Goal: Transaction & Acquisition: Purchase product/service

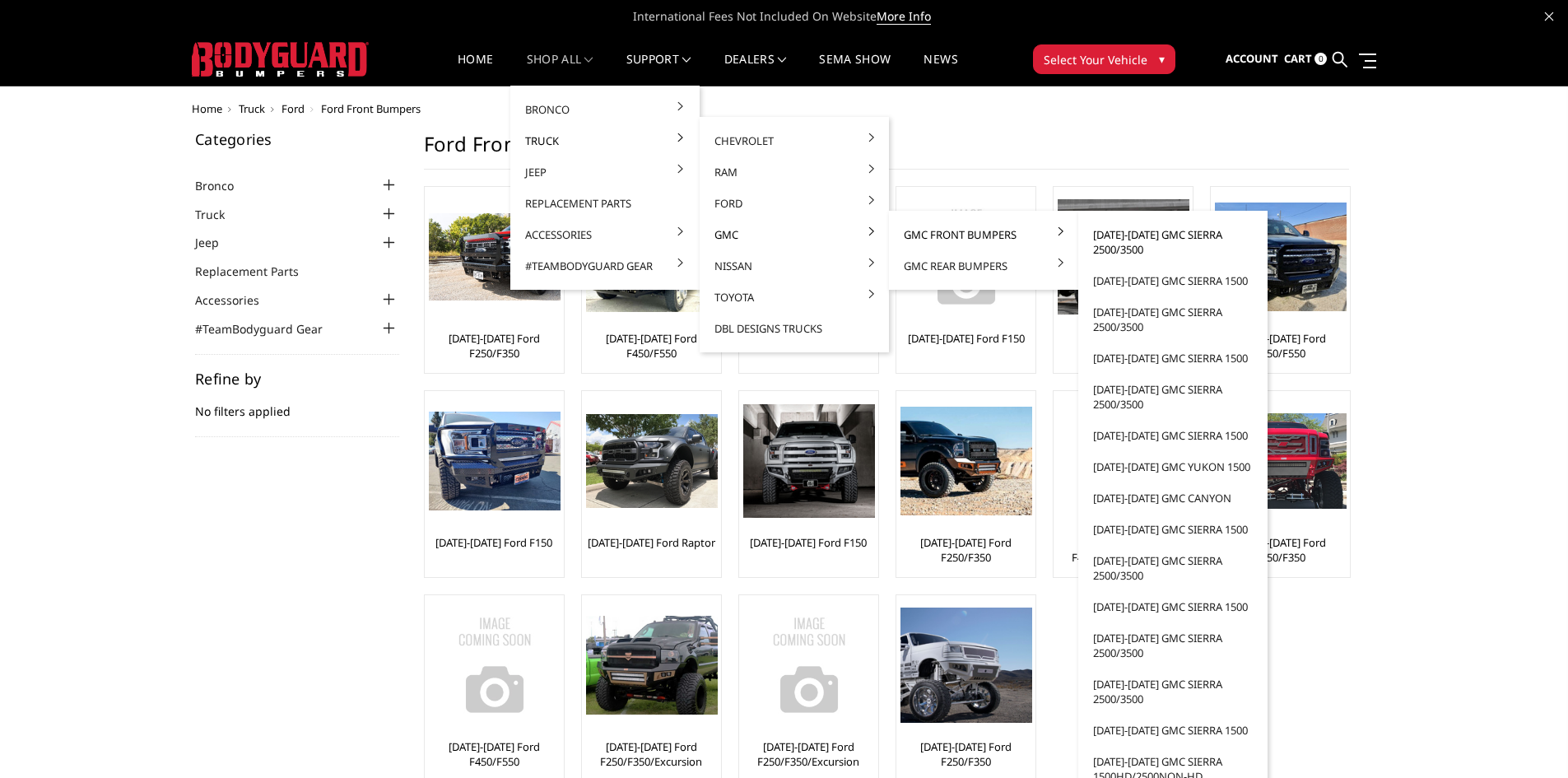
click at [1125, 241] on link "[DATE]-[DATE] GMC Sierra 2500/3500" at bounding box center [1173, 242] width 176 height 46
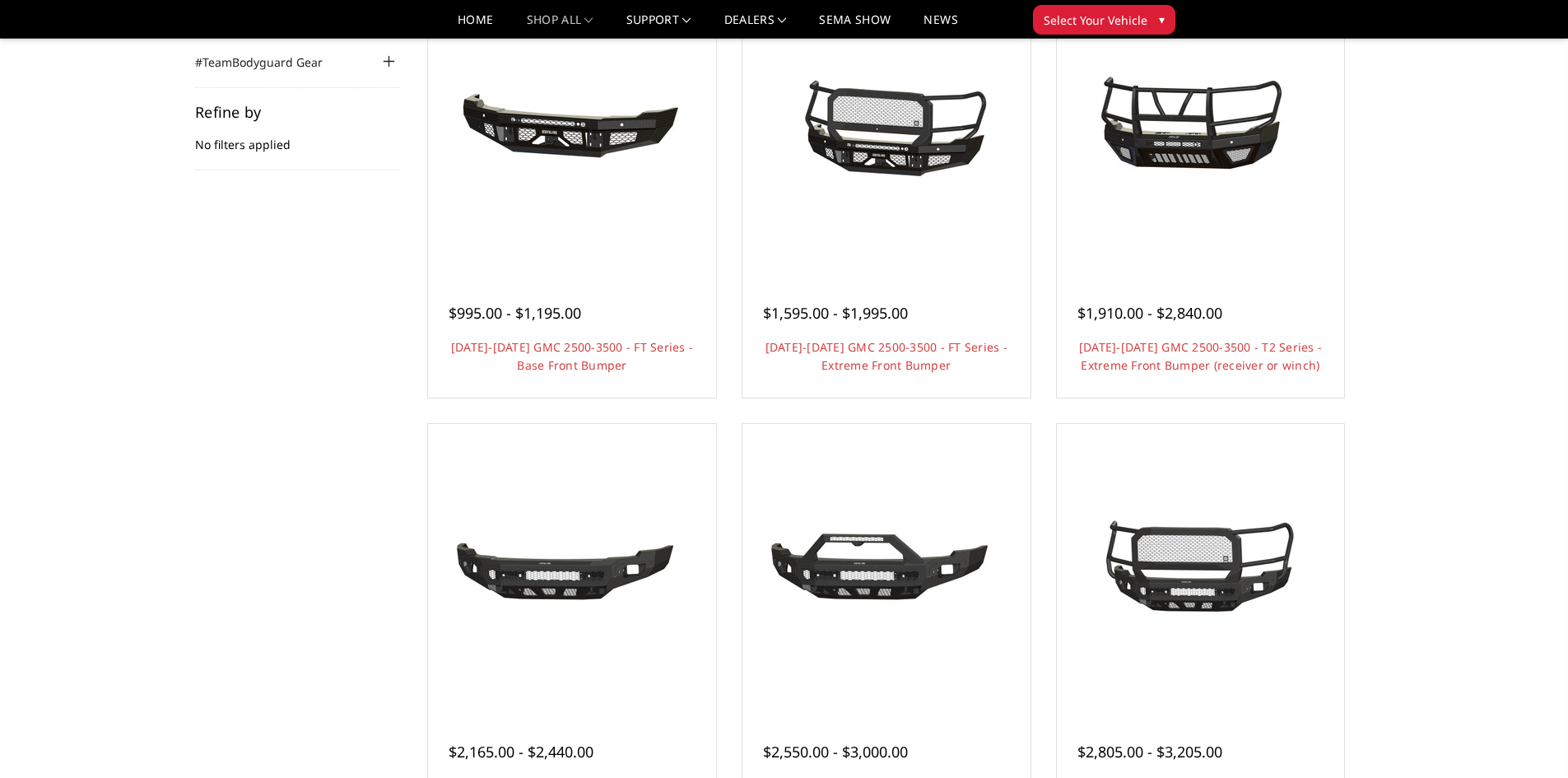
scroll to position [247, 0]
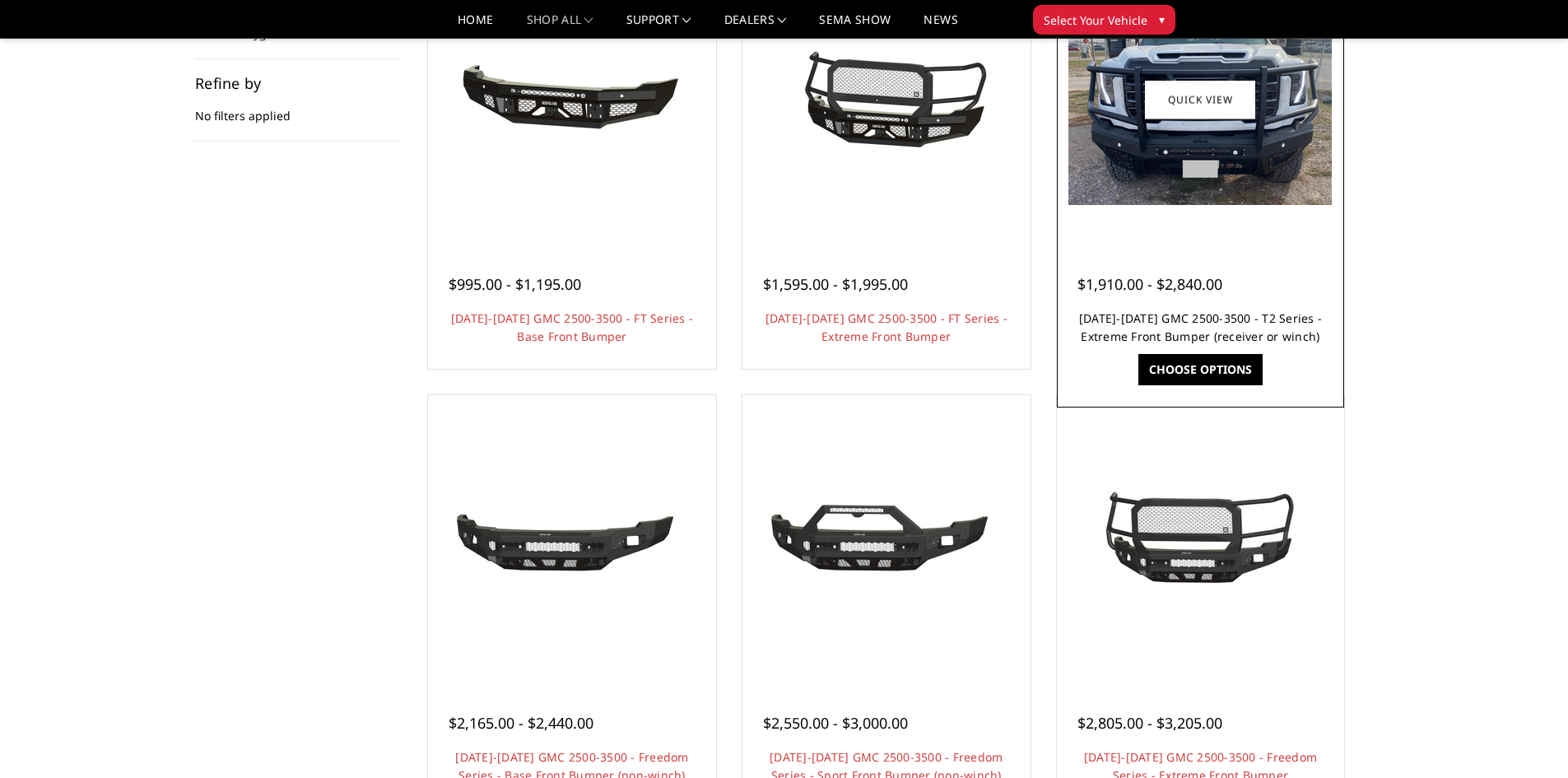
click at [1203, 335] on link "2024-2025 GMC 2500-3500 - T2 Series - Extreme Front Bumper (receiver or winch)" at bounding box center [1200, 327] width 243 height 34
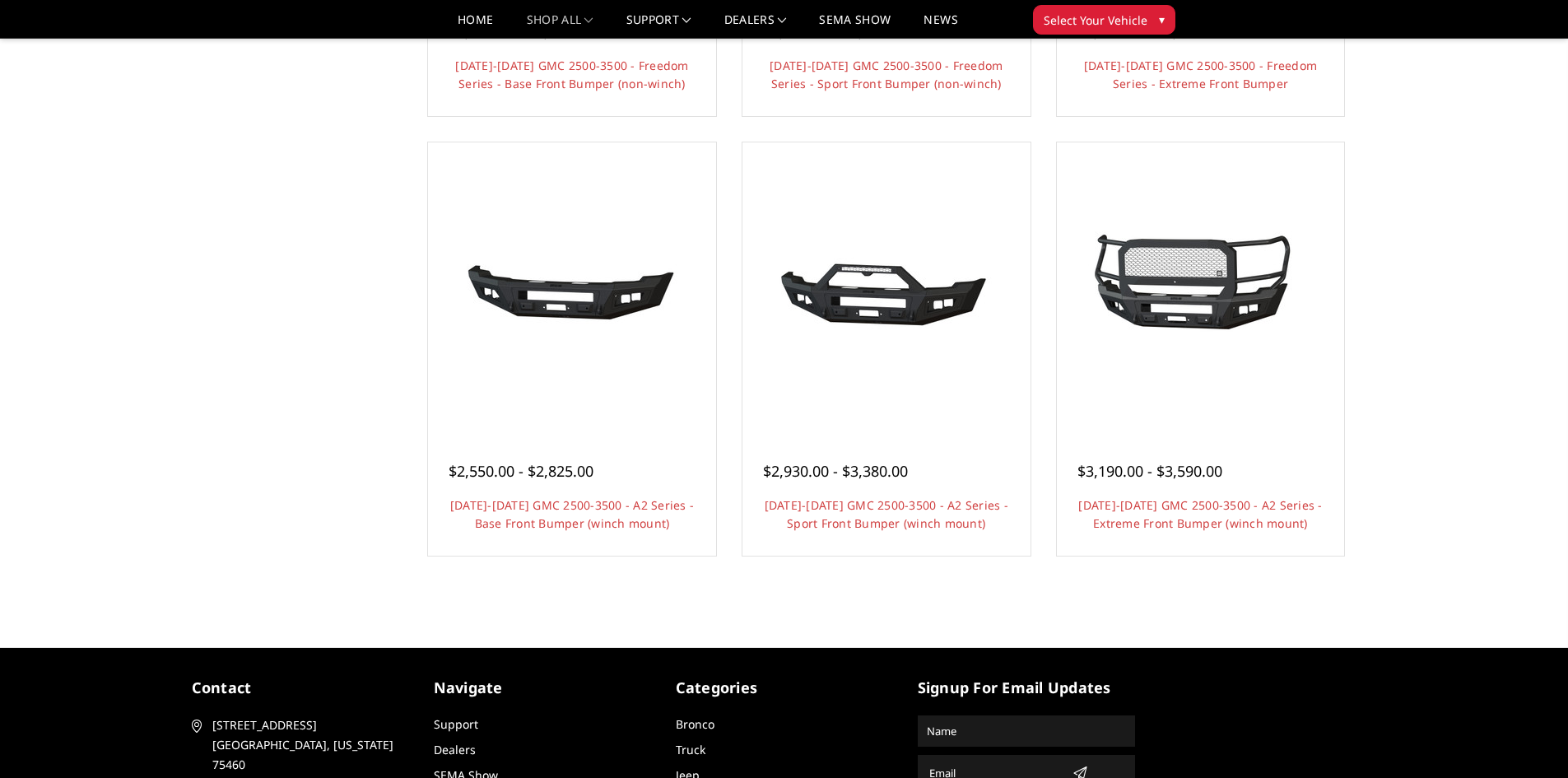
scroll to position [691, 0]
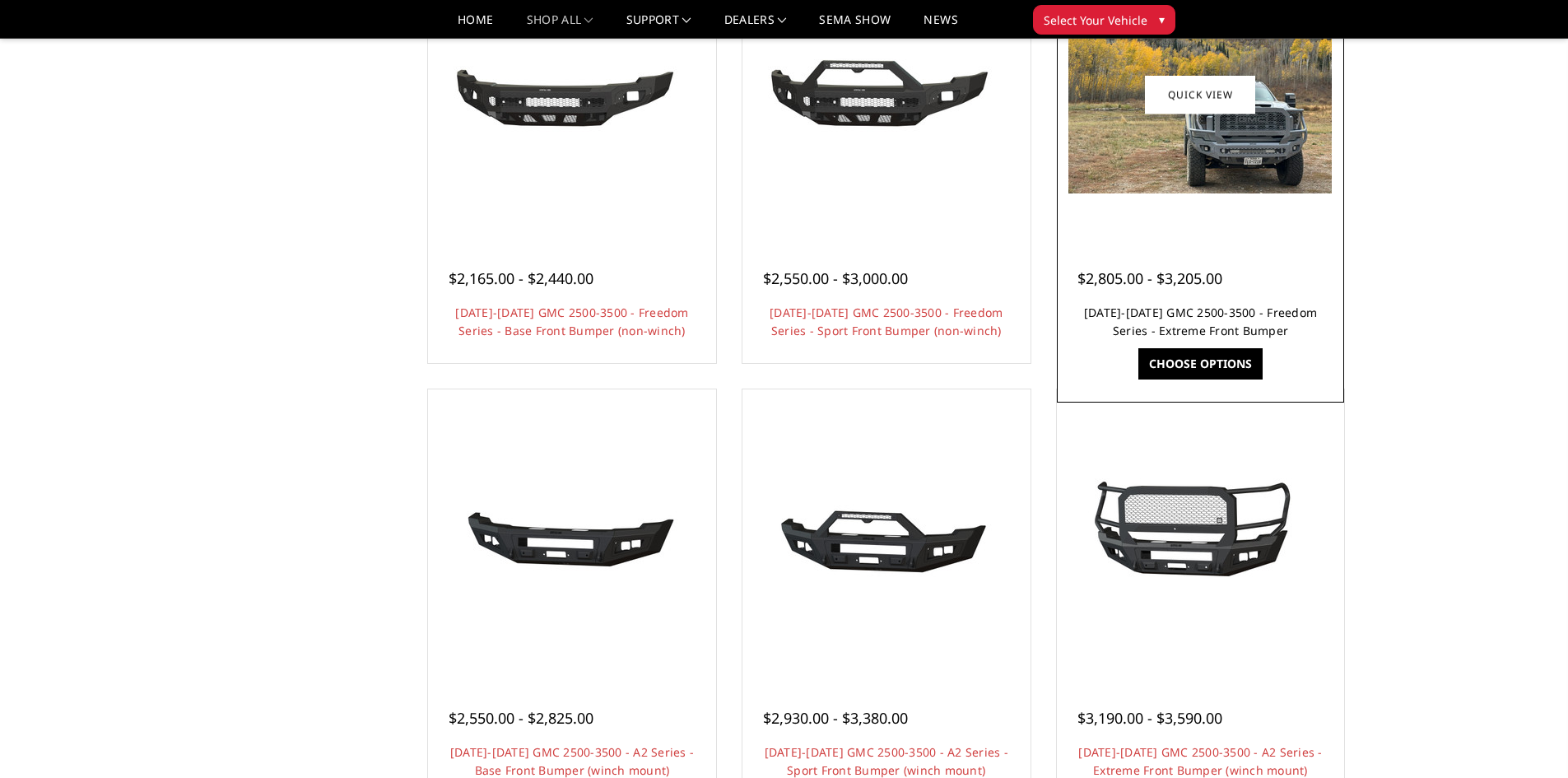
click at [1234, 331] on link "2024-2025 GMC 2500-3500 - Freedom Series - Extreme Front Bumper" at bounding box center [1200, 321] width 233 height 34
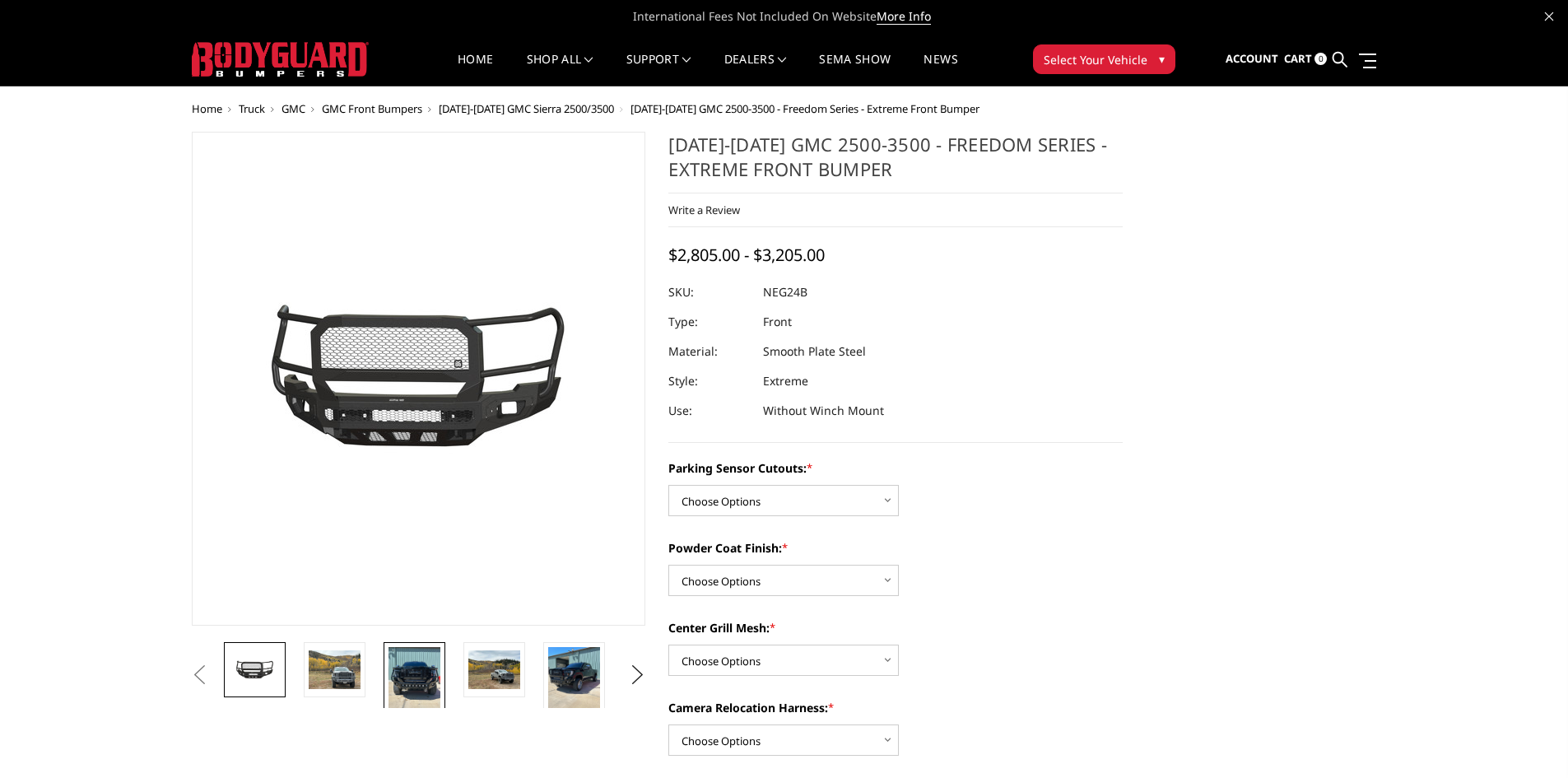
click at [418, 683] on img at bounding box center [414, 681] width 52 height 69
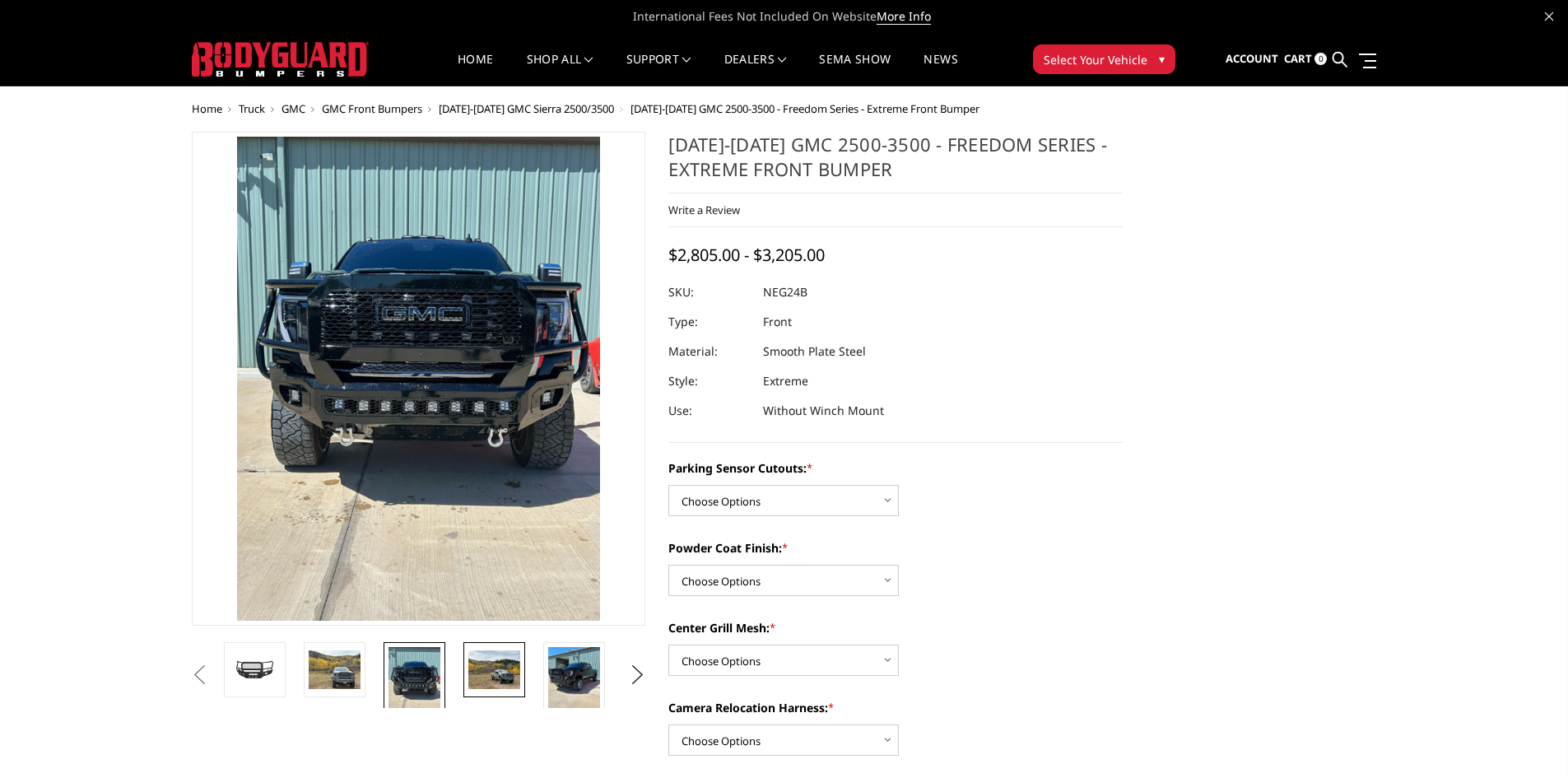
click at [474, 681] on img at bounding box center [494, 670] width 52 height 39
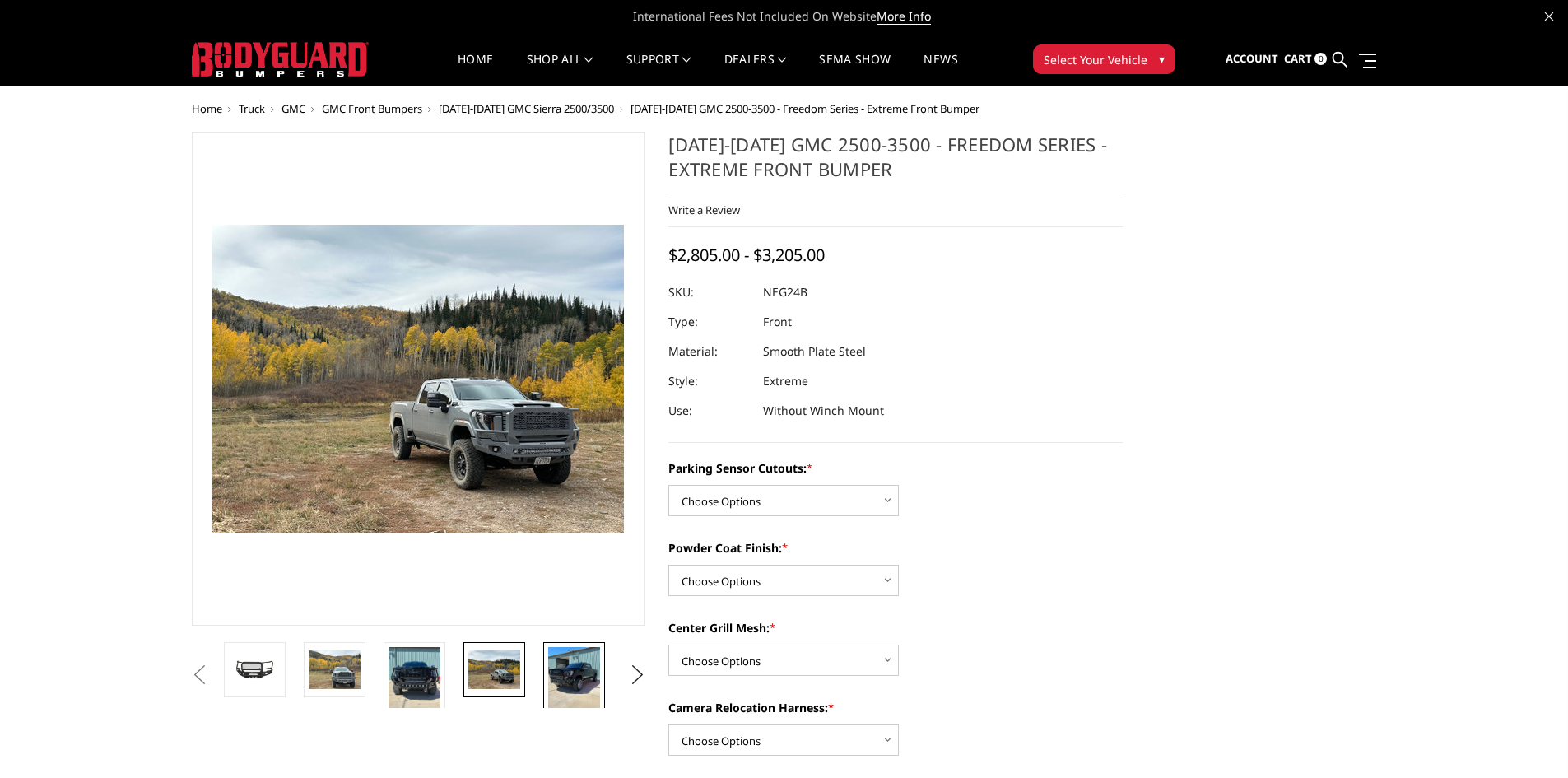
click at [591, 680] on img at bounding box center [574, 681] width 52 height 69
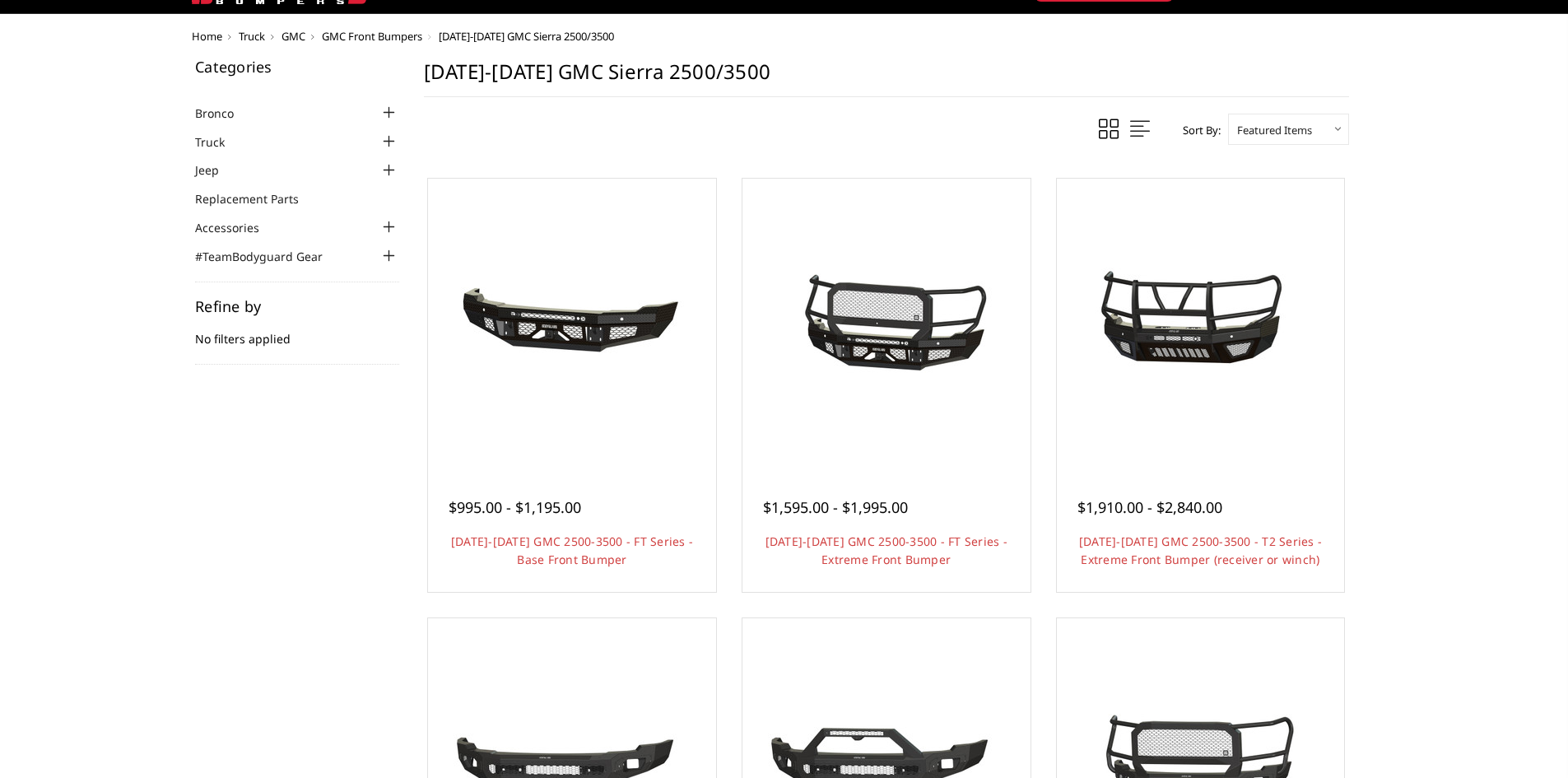
scroll to position [3, 0]
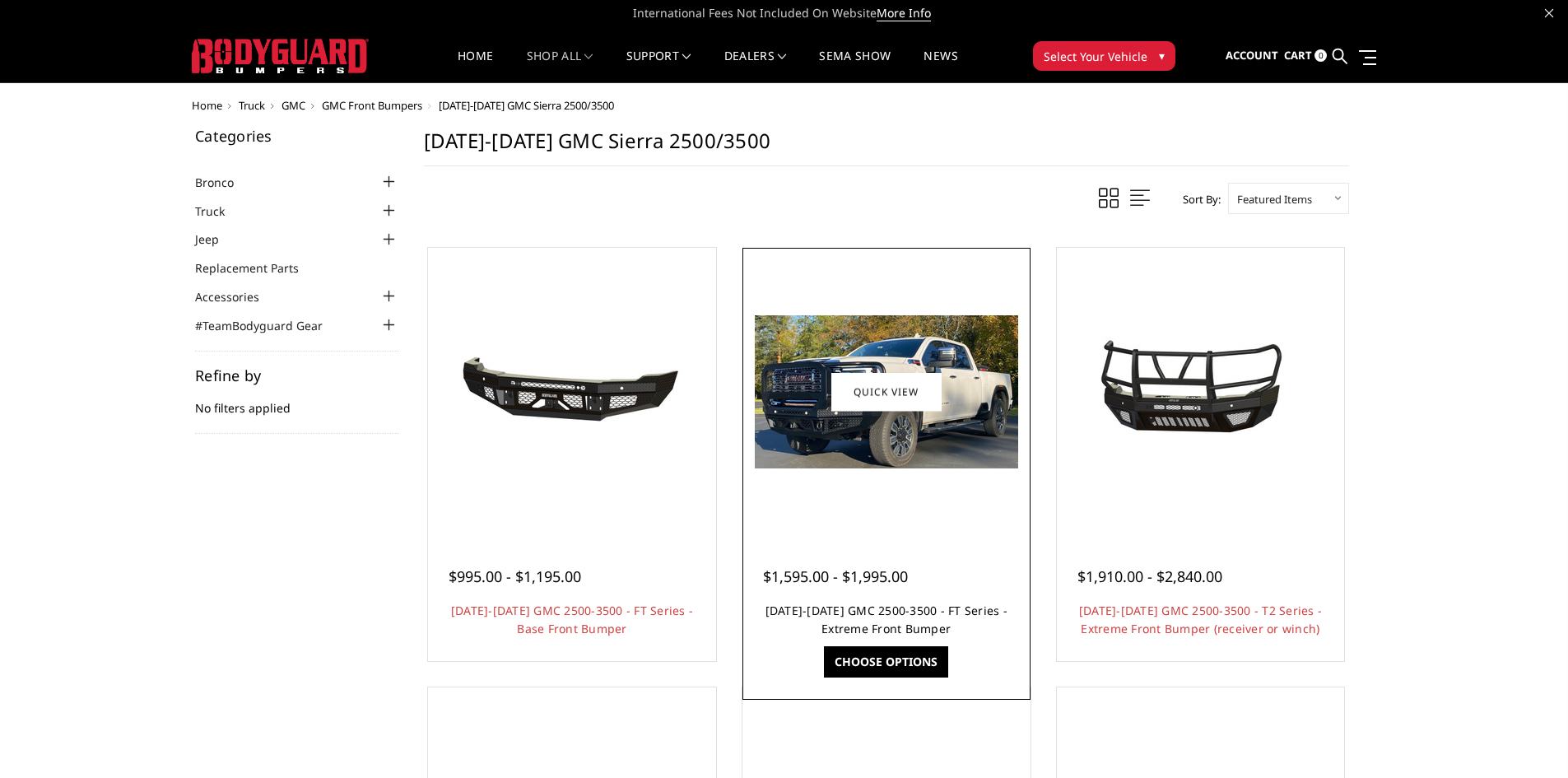
click at [851, 615] on link "[DATE]-[DATE] GMC 2500-3500 - FT Series - Extreme Front Bumper" at bounding box center [887, 619] width 242 height 34
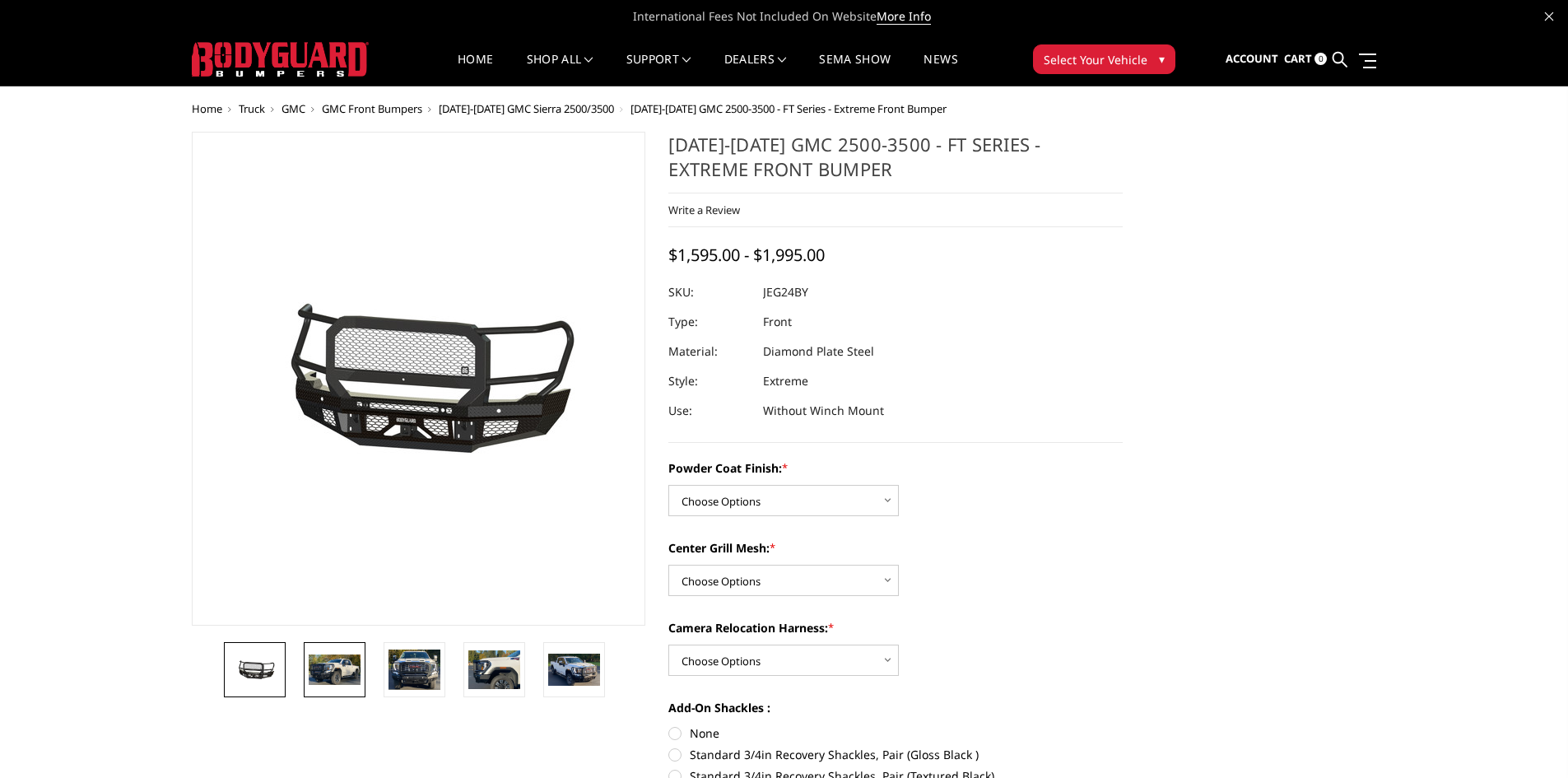
click at [338, 683] on img at bounding box center [334, 670] width 52 height 30
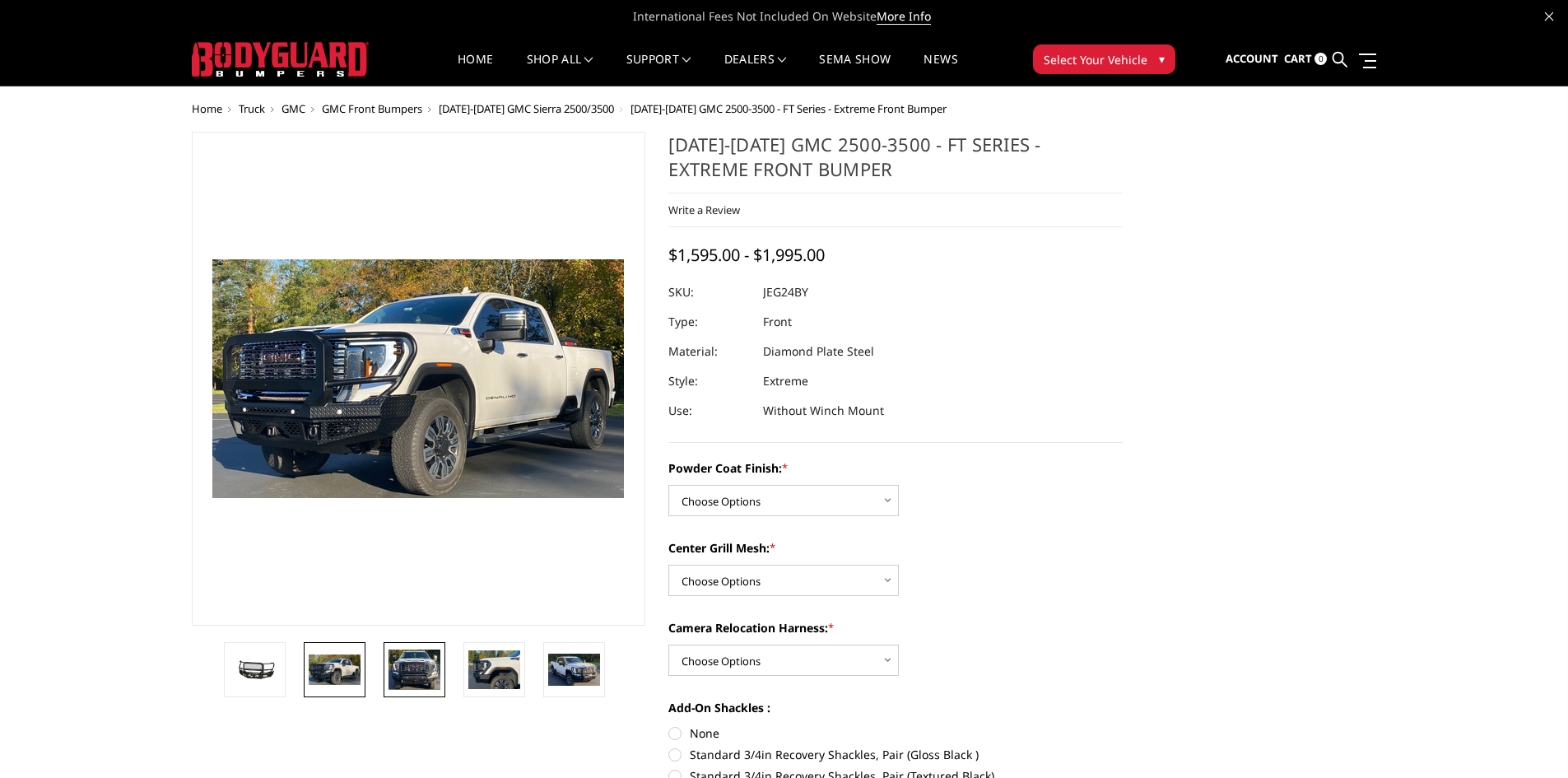
click at [423, 680] on img at bounding box center [414, 670] width 52 height 41
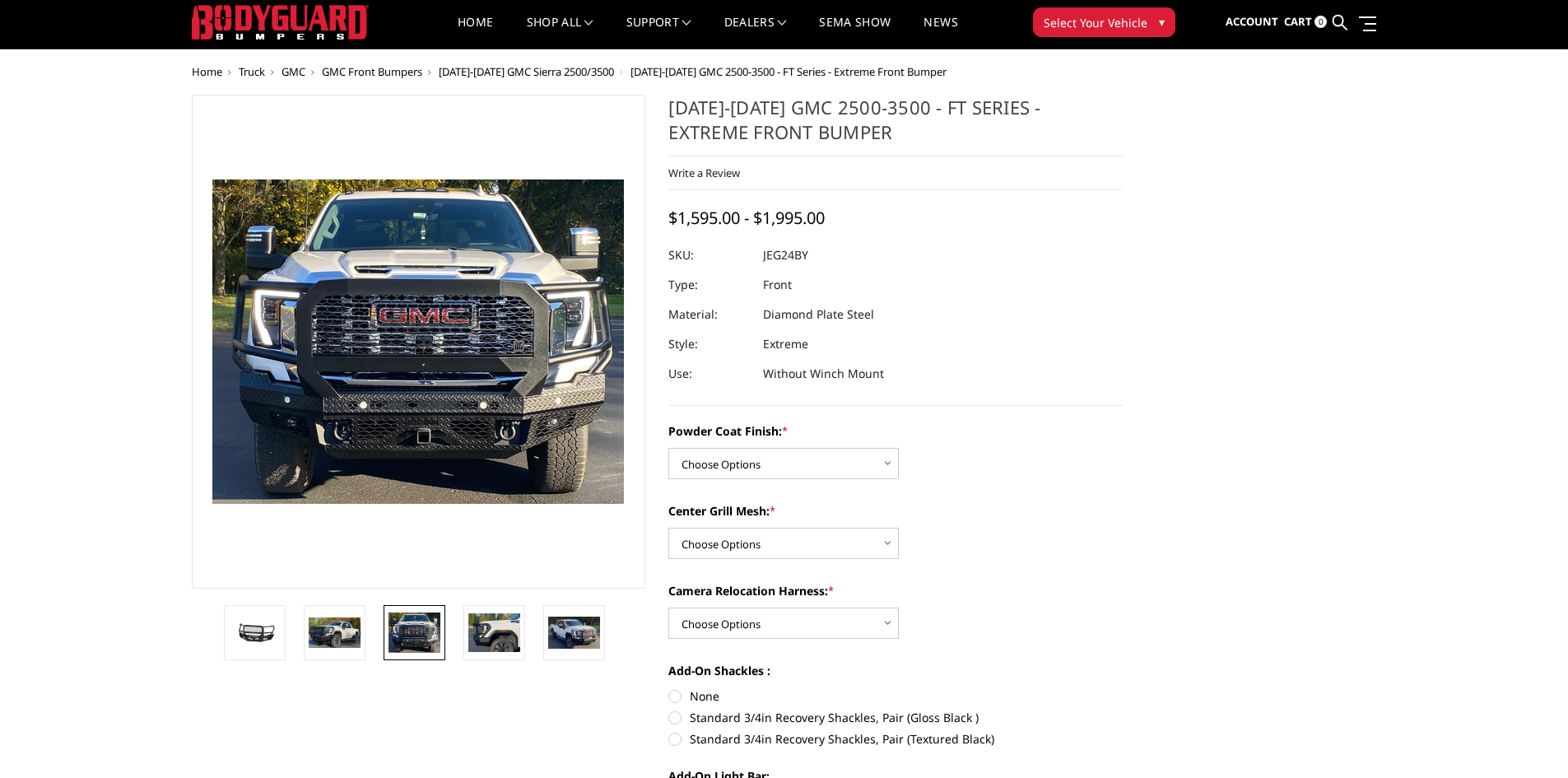
scroll to position [82, 0]
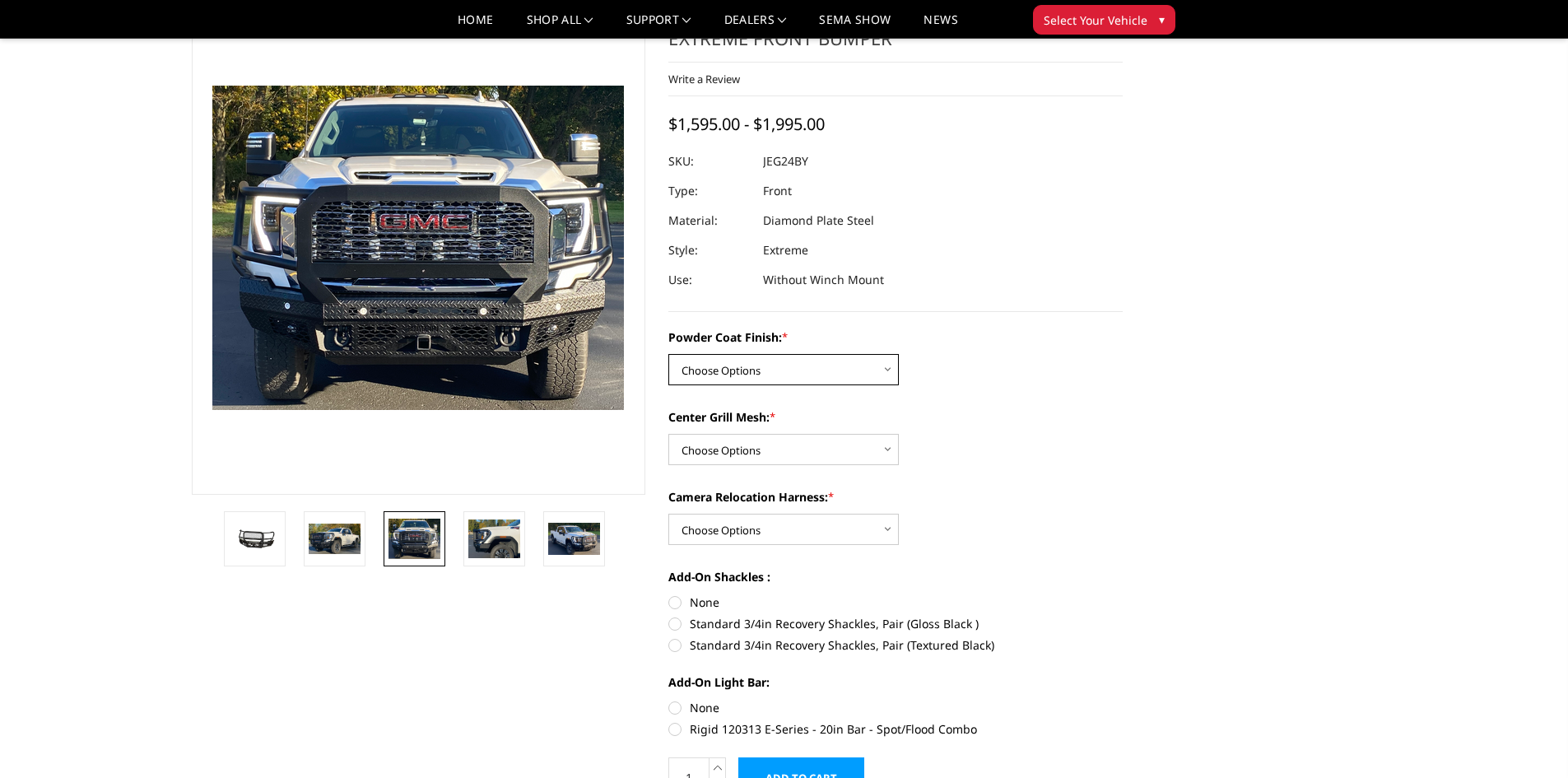
click at [874, 372] on select "Choose Options Bare Metal Gloss Black Powder Coat Textured Black Powder Coat" at bounding box center [783, 369] width 230 height 31
click at [877, 372] on select "Choose Options Bare Metal Gloss Black Powder Coat Textured Black Powder Coat" at bounding box center [783, 369] width 230 height 31
select select "3285"
click at [668, 354] on select "Choose Options Bare Metal Gloss Black Powder Coat Textured Black Powder Coat" at bounding box center [783, 369] width 230 height 31
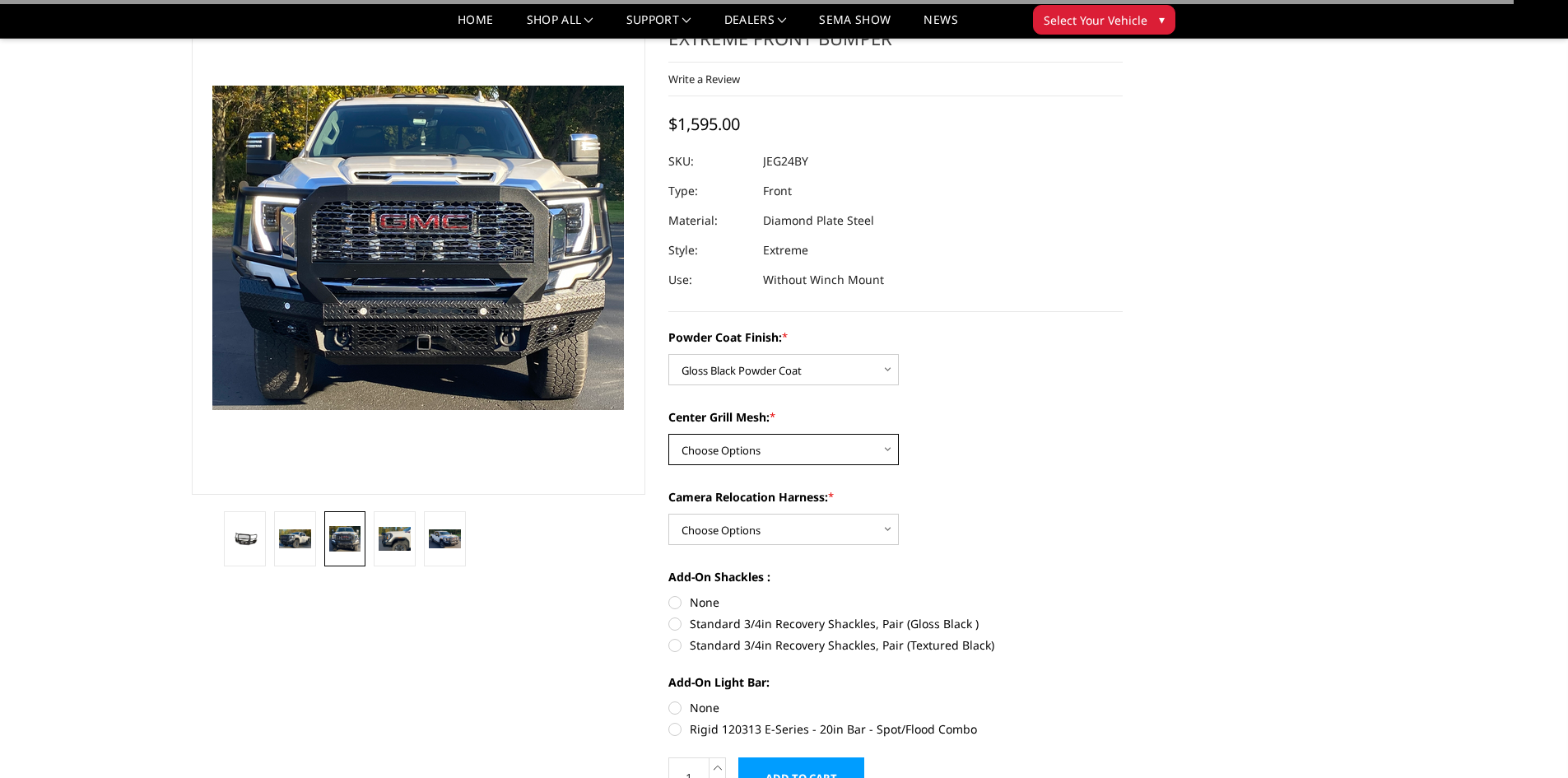
click at [799, 449] on select "Choose Options WITH Expanded Metal in Center Grill WITHOUT Expanded Metal in Ce…" at bounding box center [783, 449] width 230 height 31
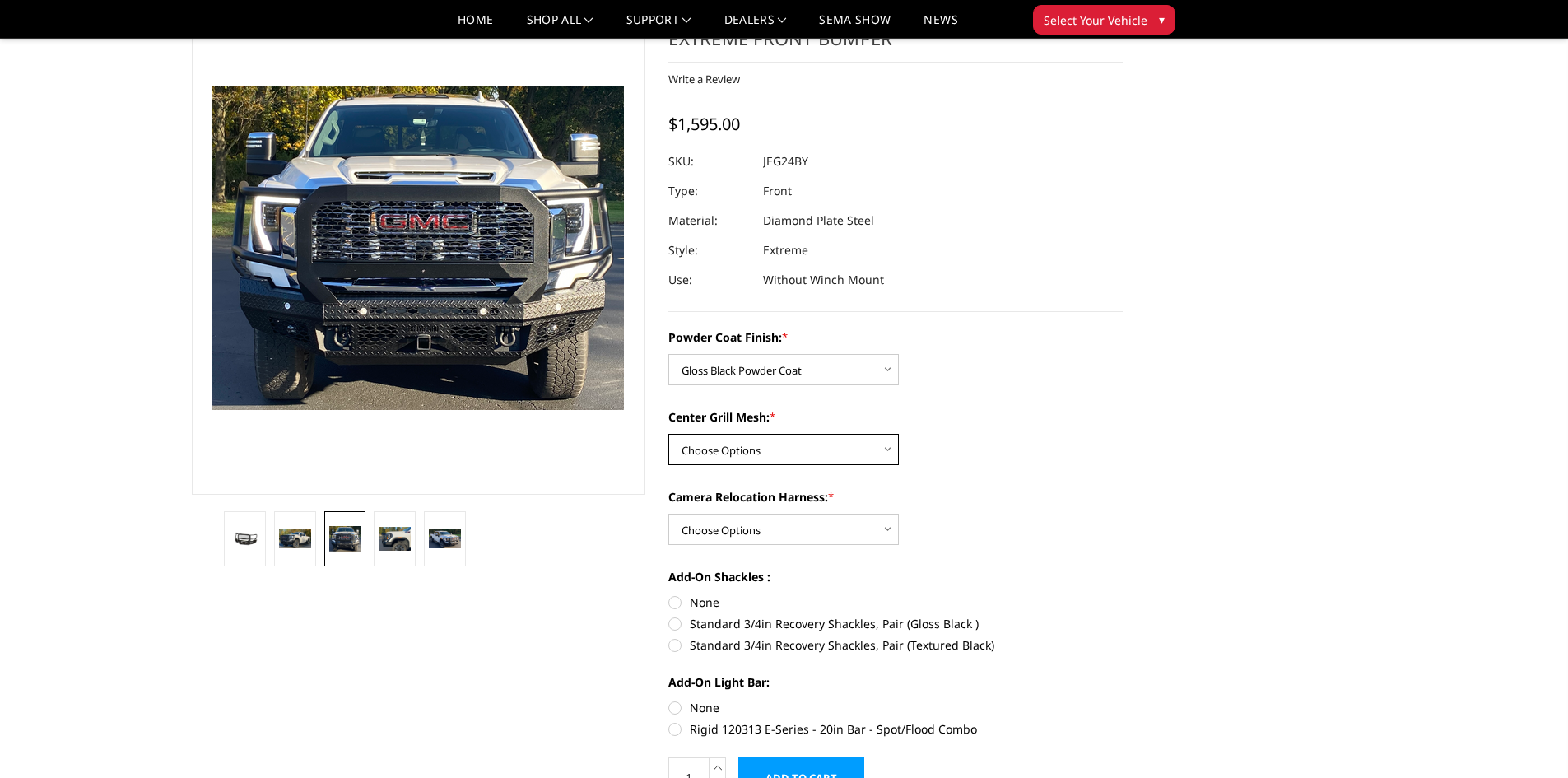
select select "3287"
click at [668, 434] on select "Choose Options WITH Expanded Metal in Center Grill WITHOUT Expanded Metal in Ce…" at bounding box center [783, 449] width 230 height 31
click at [871, 536] on select "Choose Options WITH Camera Relocation Harness WITHOUT Camera Relocation Harness" at bounding box center [783, 528] width 230 height 31
select select "3289"
click at [668, 513] on select "Choose Options WITH Camera Relocation Harness WITHOUT Camera Relocation Harness" at bounding box center [783, 528] width 230 height 31
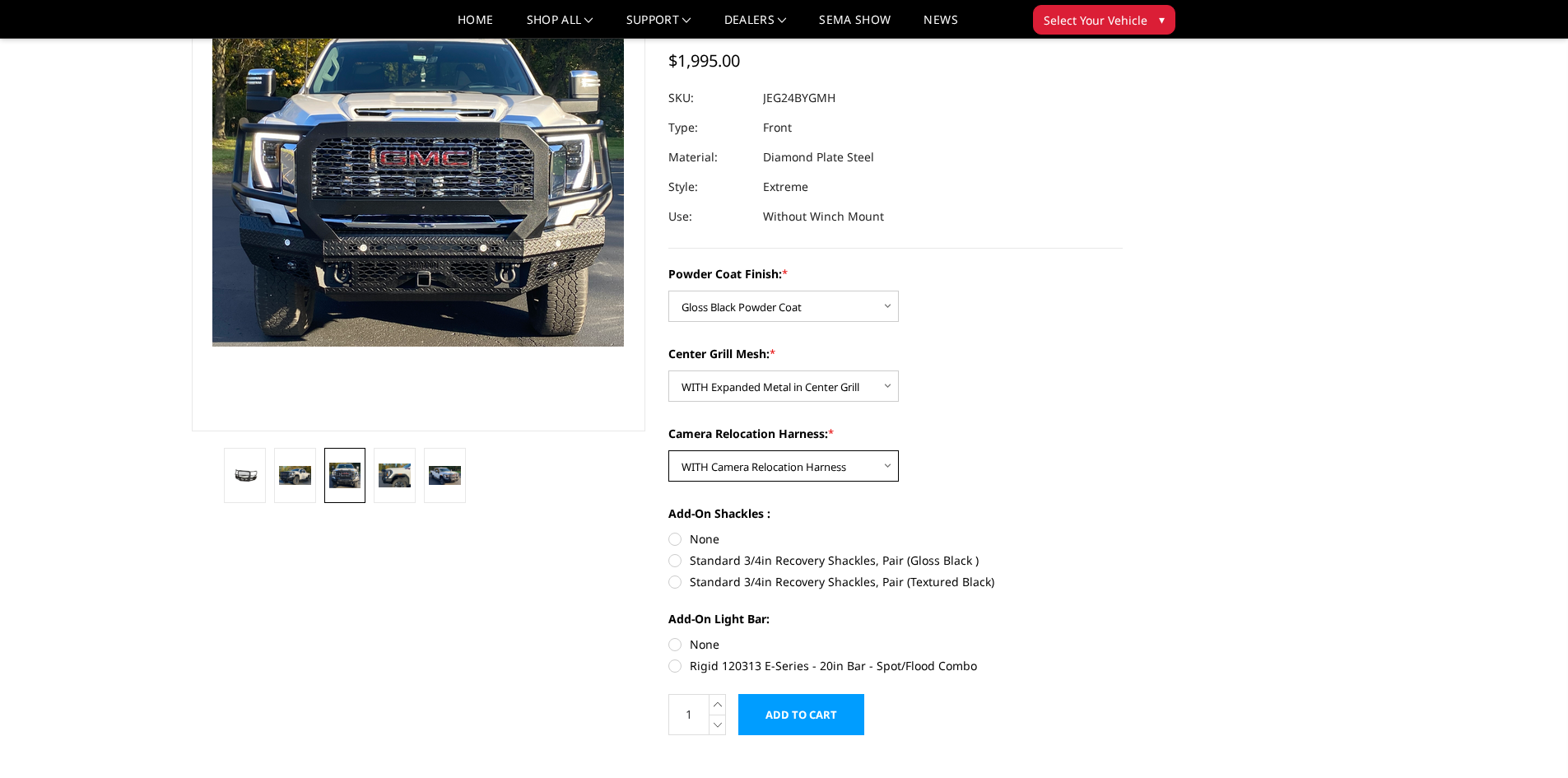
scroll to position [165, 0]
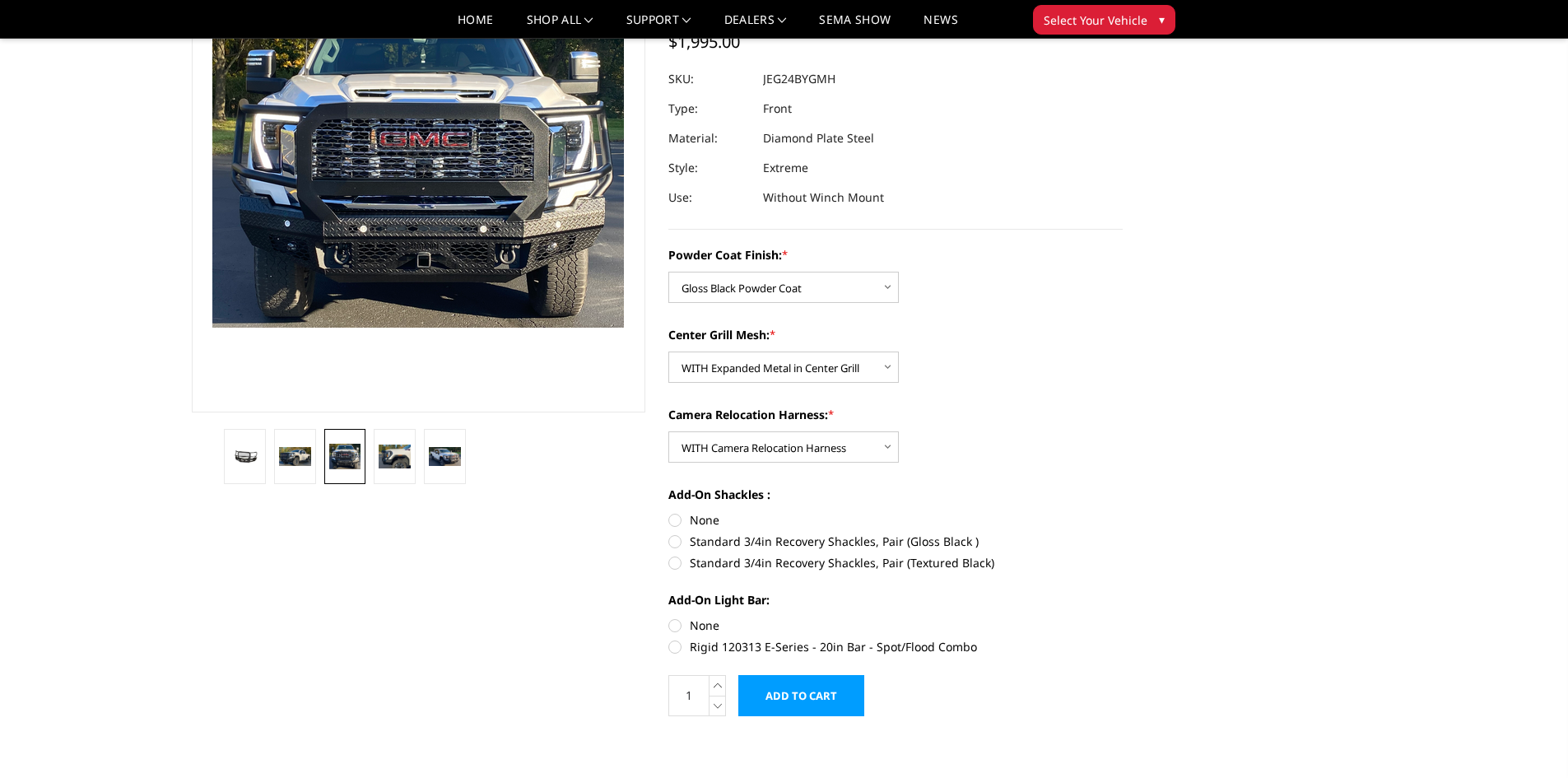
click at [676, 544] on label "Standard 3/4in Recovery Shackles, Pair (Gloss Black )" at bounding box center [895, 541] width 455 height 18
click at [1123, 512] on input "Standard 3/4in Recovery Shackles, Pair (Gloss Black )" at bounding box center [1123, 511] width 1 height 1
radio input "true"
click at [672, 626] on label "None" at bounding box center [895, 625] width 455 height 18
click at [669, 618] on input "None" at bounding box center [668, 617] width 1 height 1
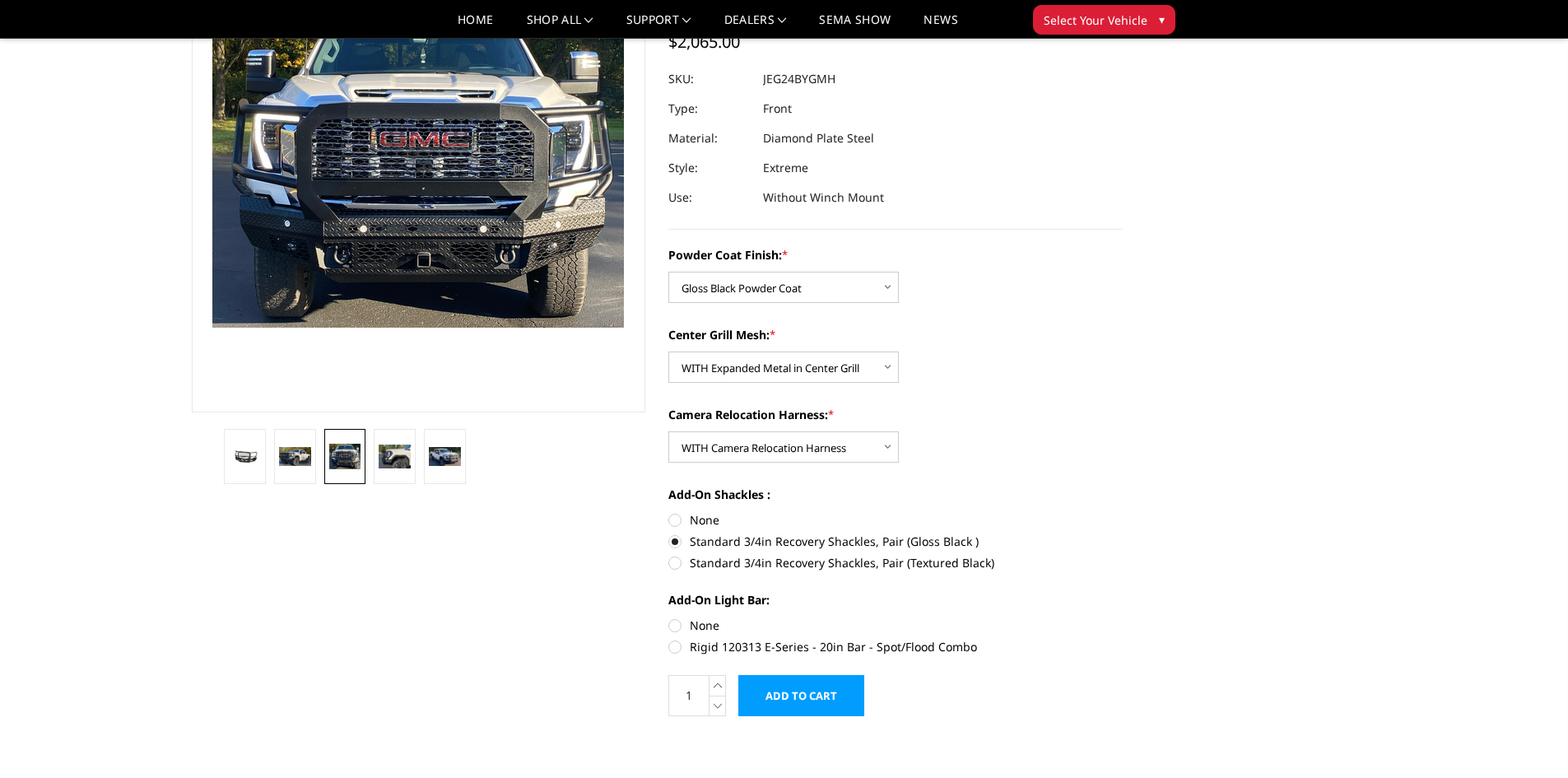
radio input "true"
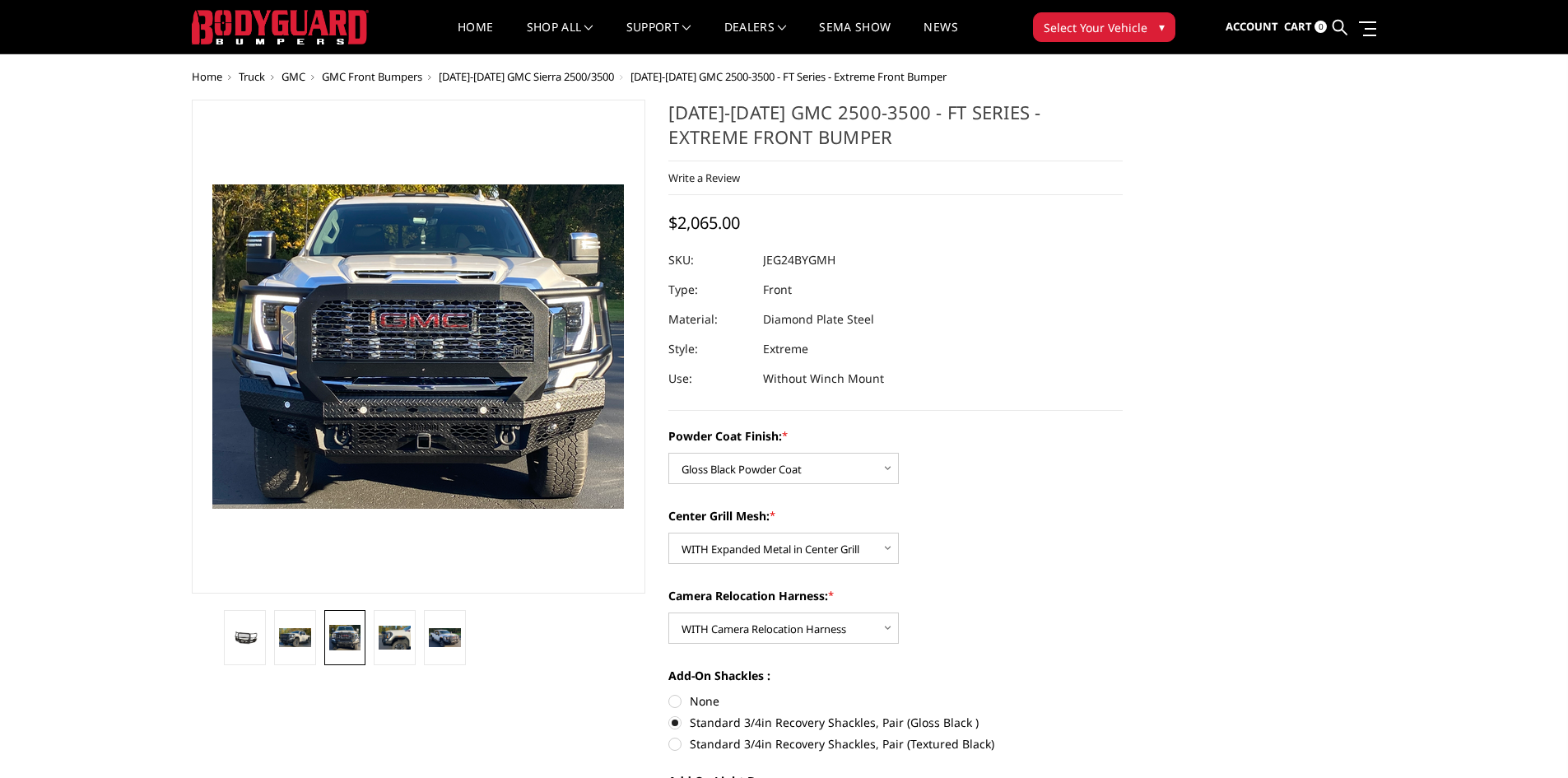
scroll to position [0, 0]
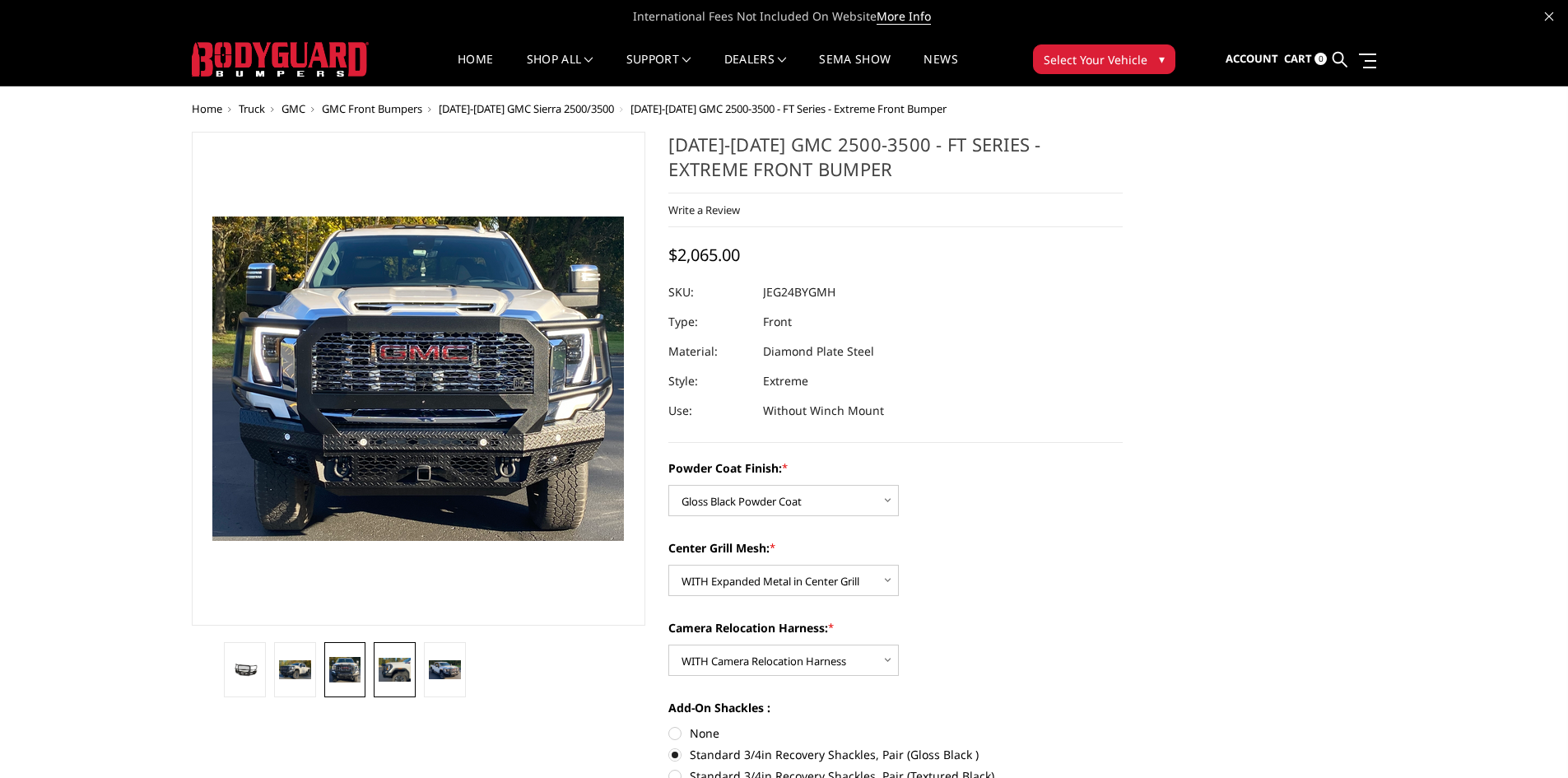
click at [383, 668] on img at bounding box center [395, 669] width 32 height 23
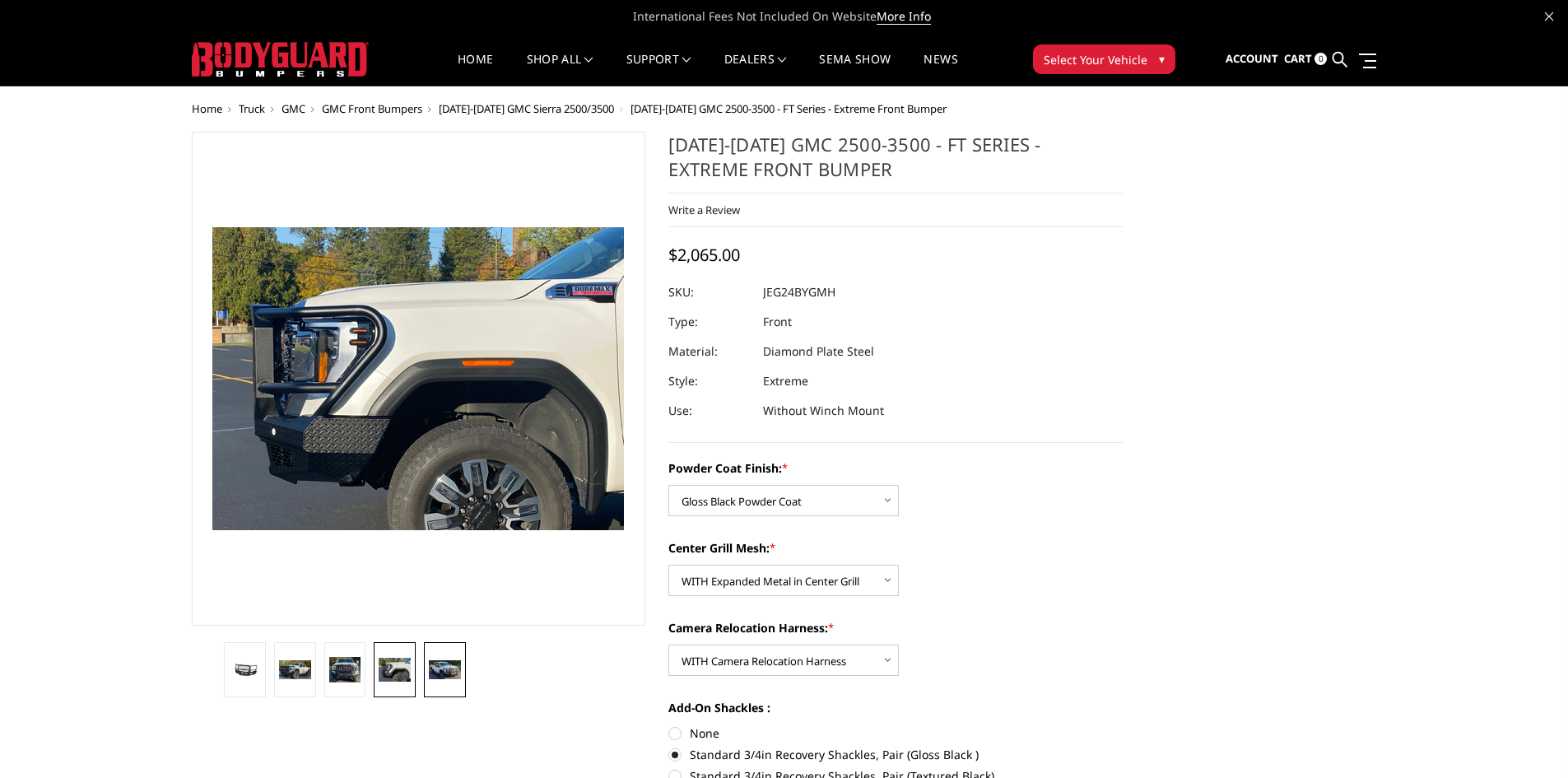
click at [445, 672] on img at bounding box center [445, 670] width 32 height 19
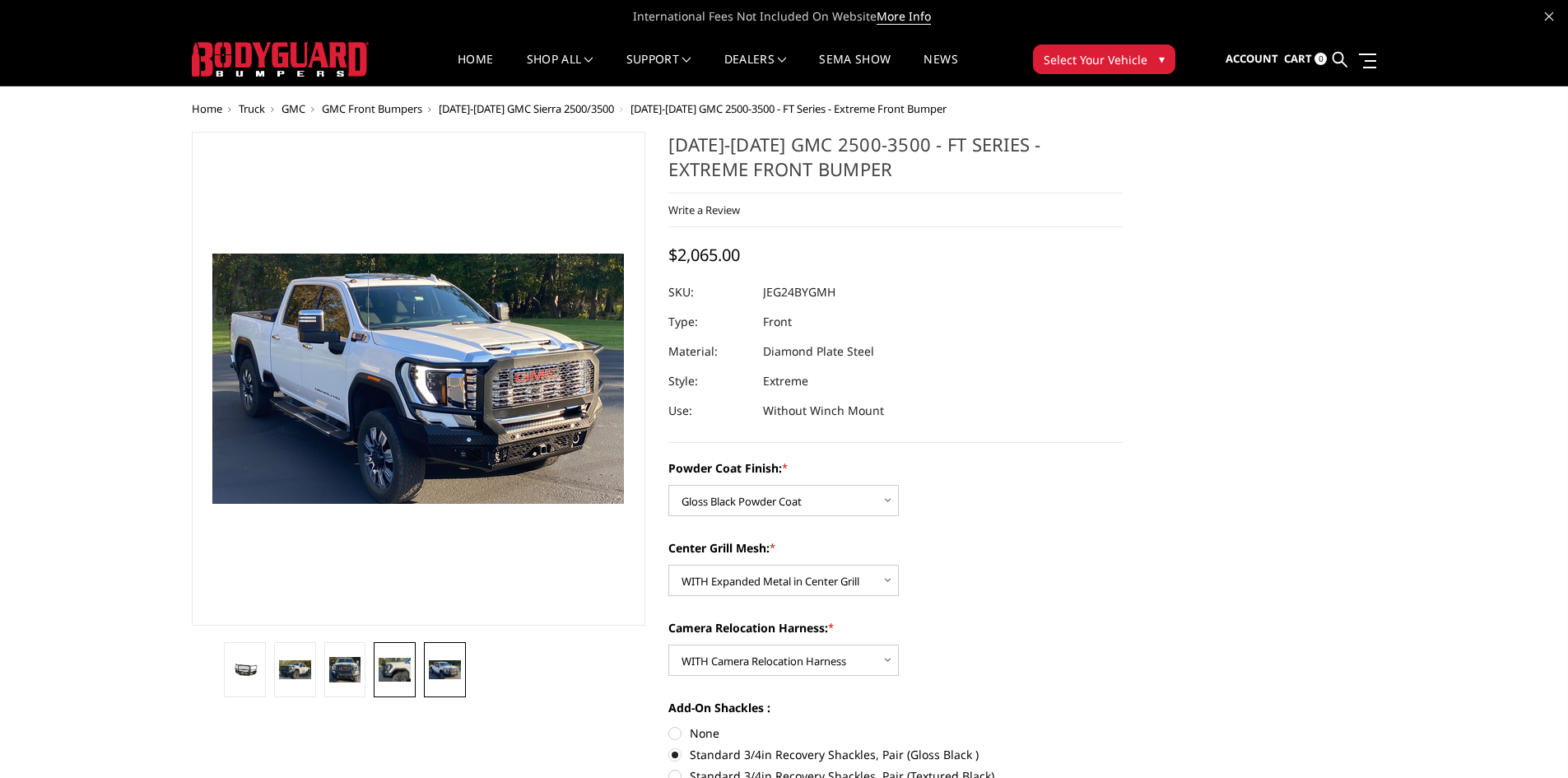
click at [381, 658] on img at bounding box center [395, 669] width 32 height 23
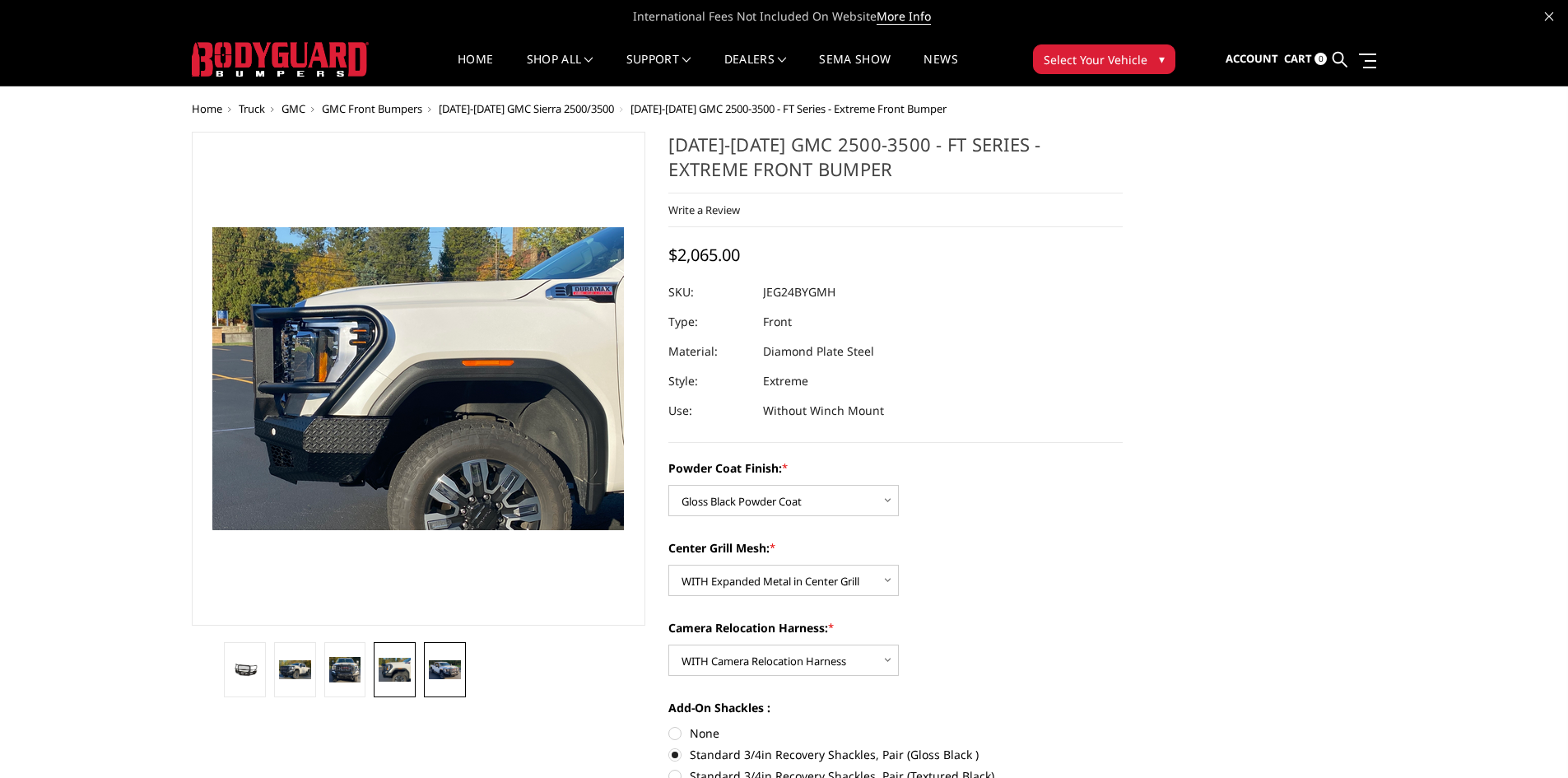
click at [453, 672] on img at bounding box center [445, 670] width 32 height 19
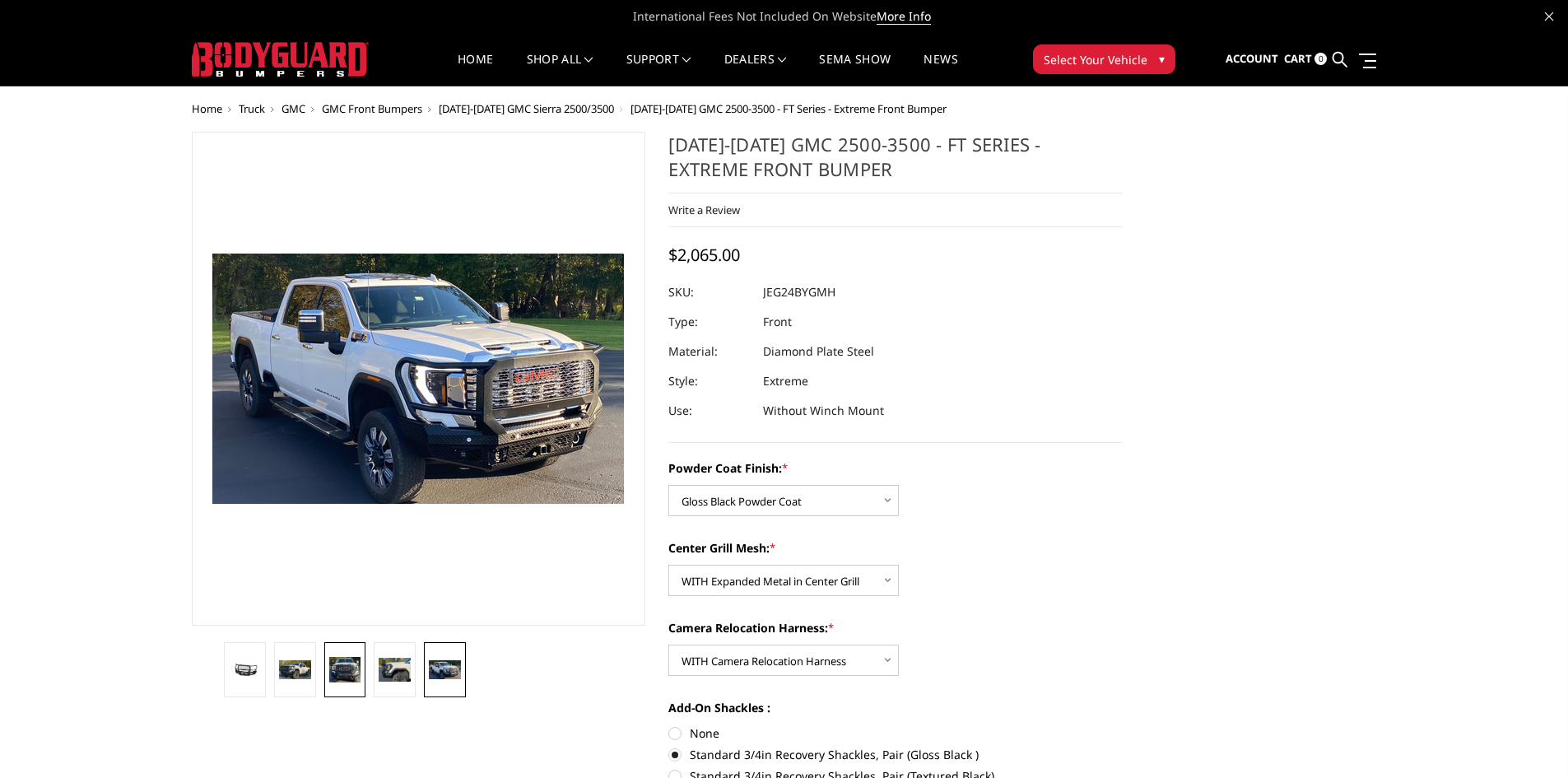
click at [333, 677] on img at bounding box center [345, 669] width 32 height 24
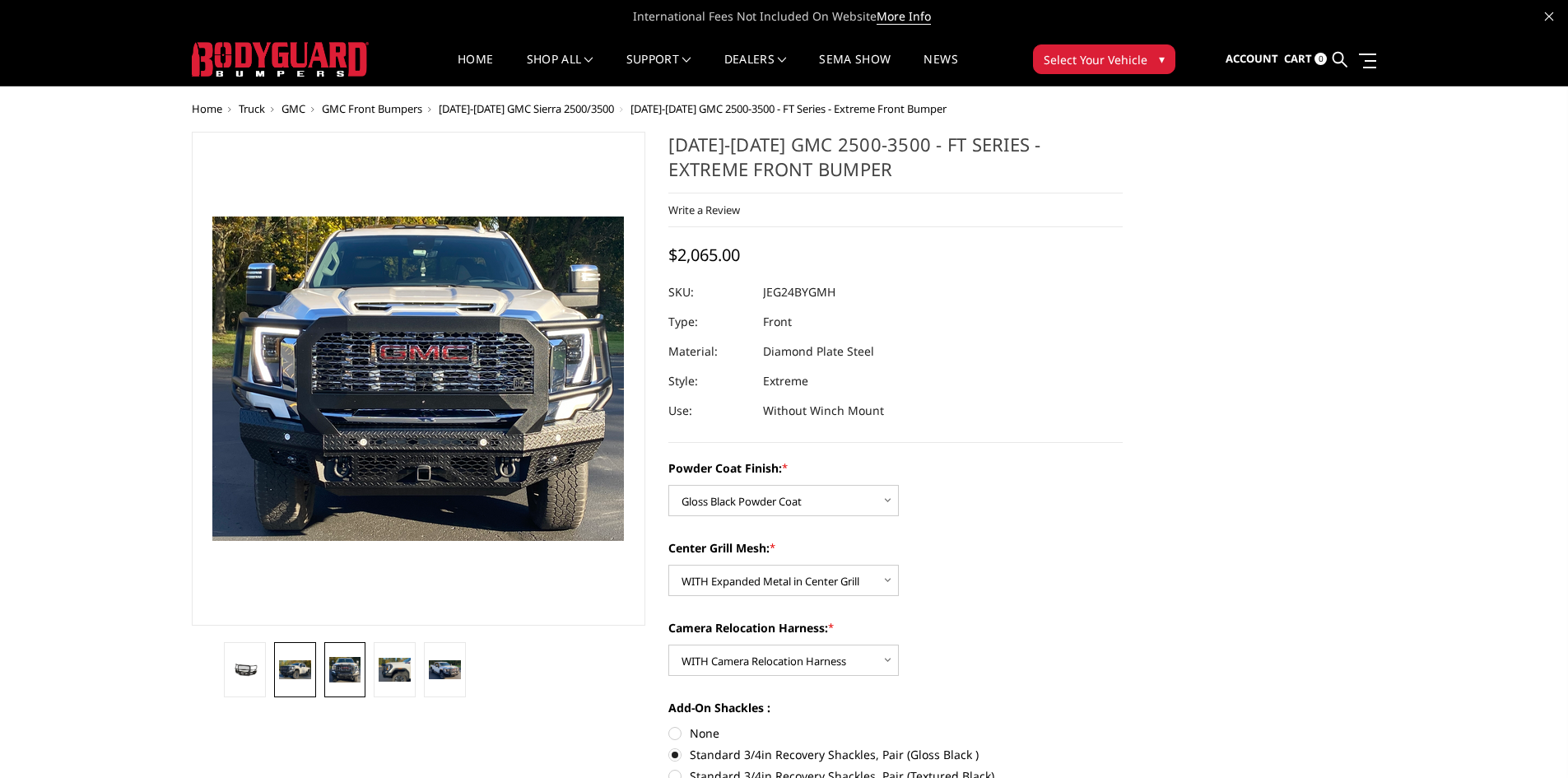
click at [311, 677] on link at bounding box center [295, 670] width 42 height 55
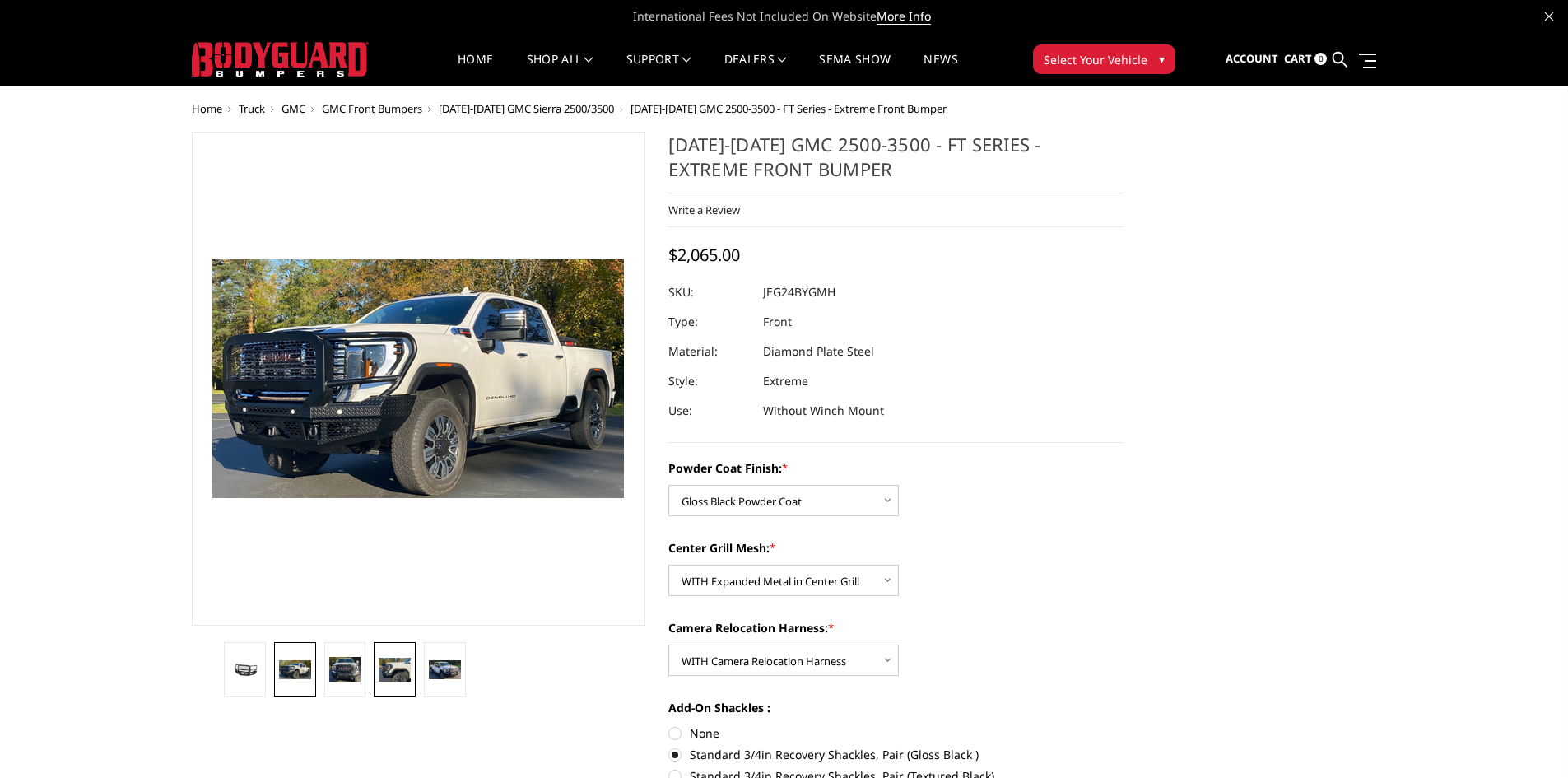
click at [392, 670] on img at bounding box center [395, 669] width 32 height 23
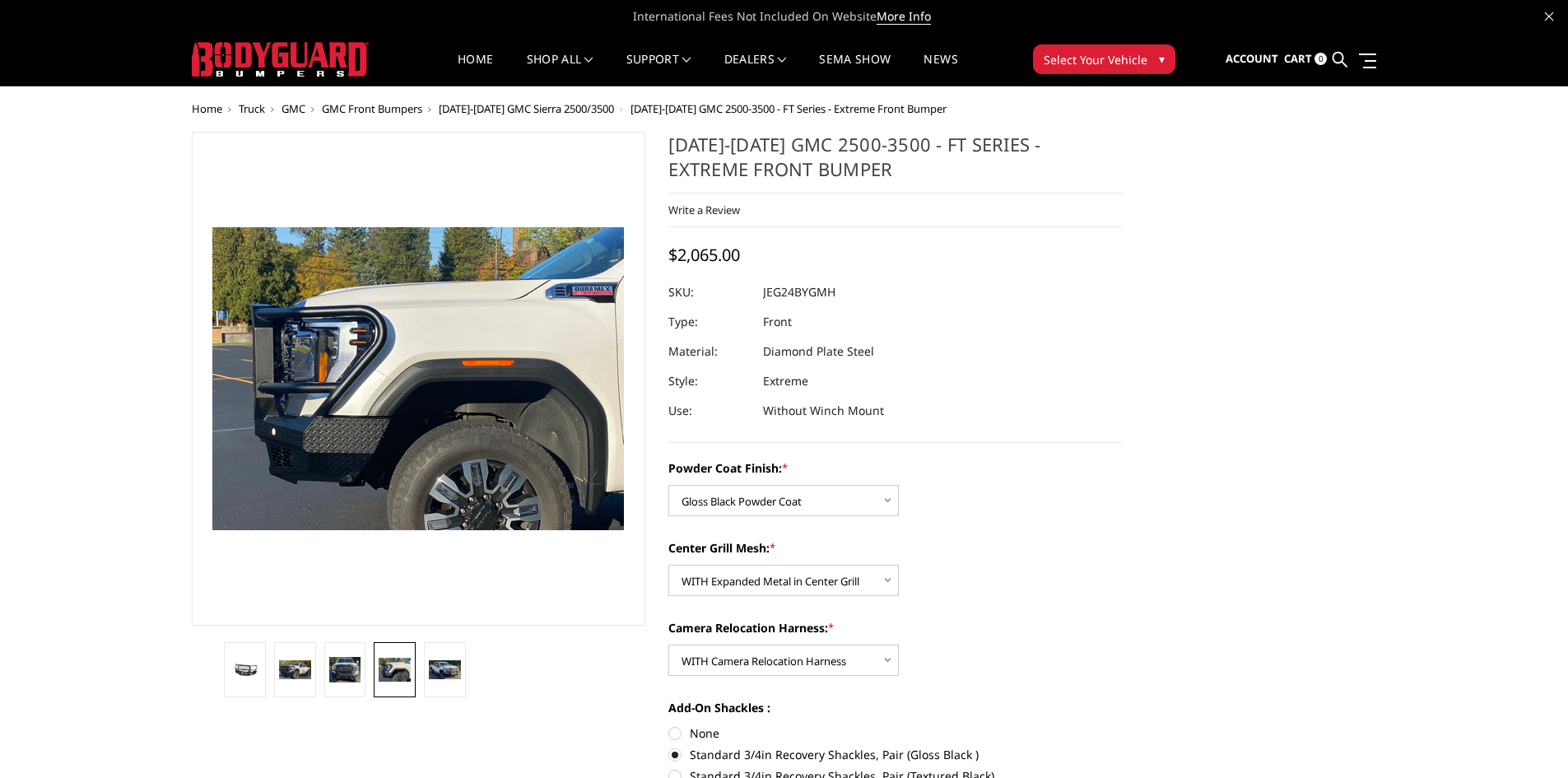
click at [403, 675] on img at bounding box center [395, 669] width 32 height 23
click at [424, 674] on link at bounding box center [445, 670] width 42 height 55
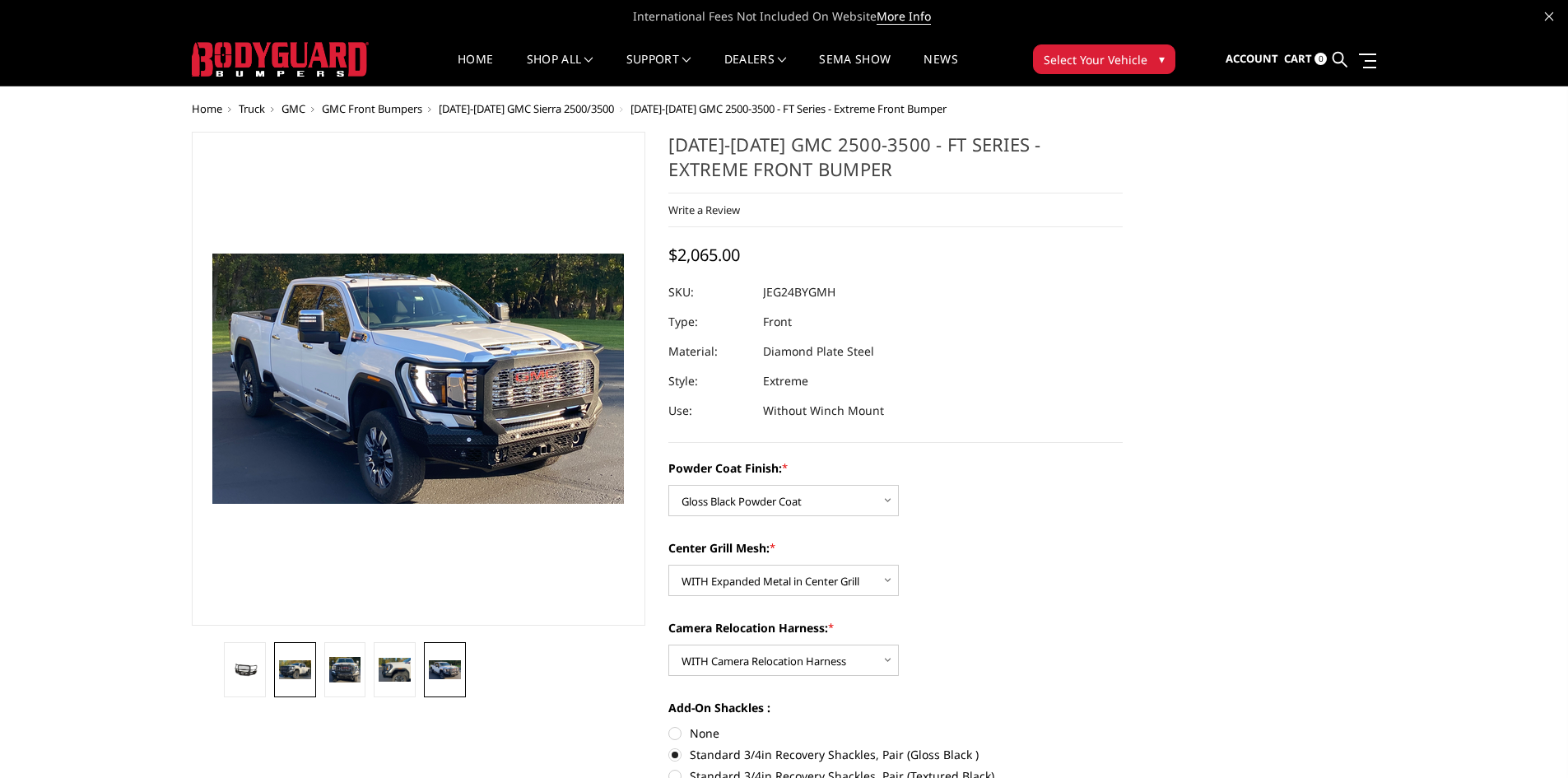
click at [308, 680] on link at bounding box center [295, 670] width 42 height 55
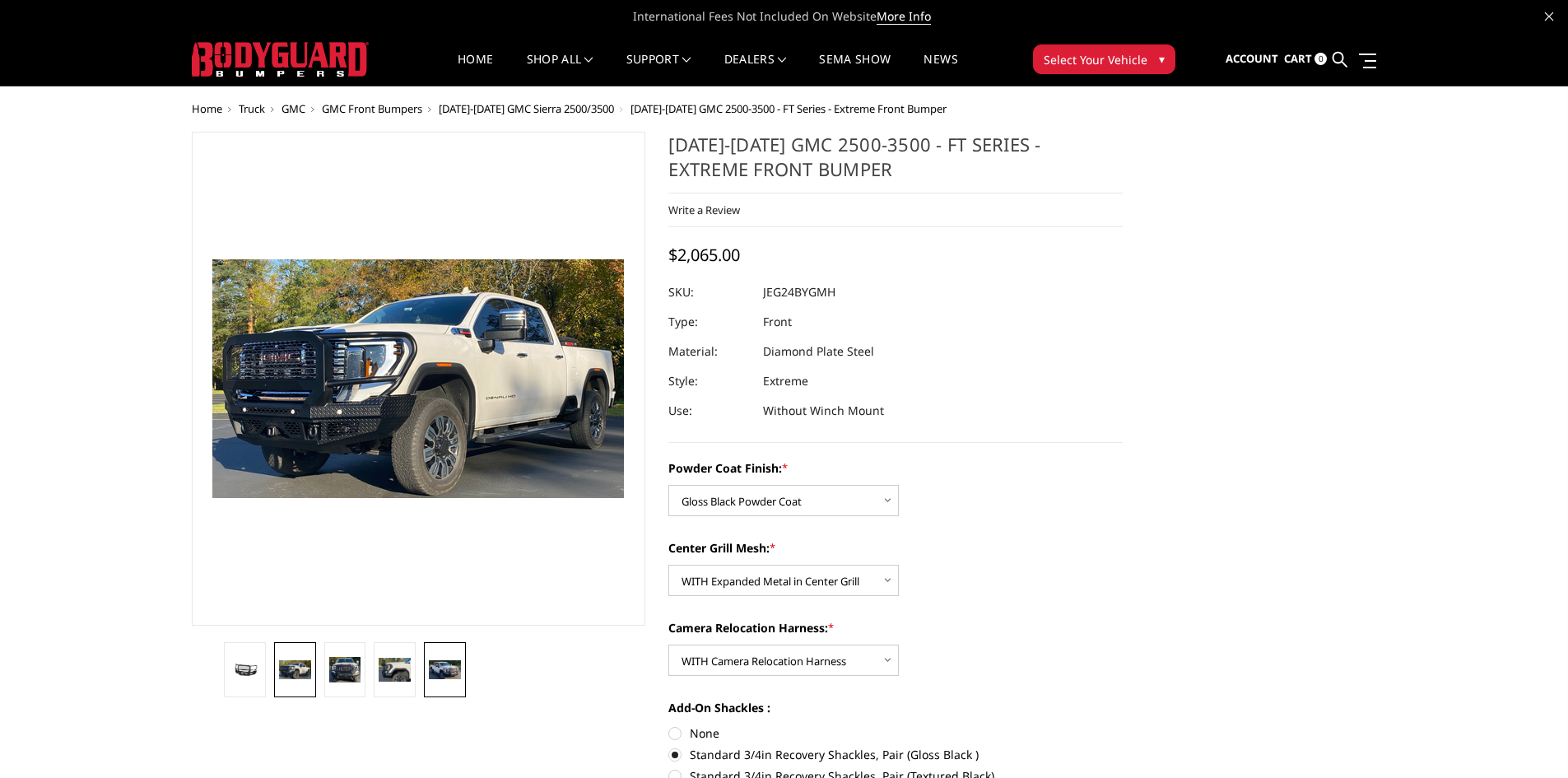
click at [432, 675] on img at bounding box center [445, 670] width 32 height 19
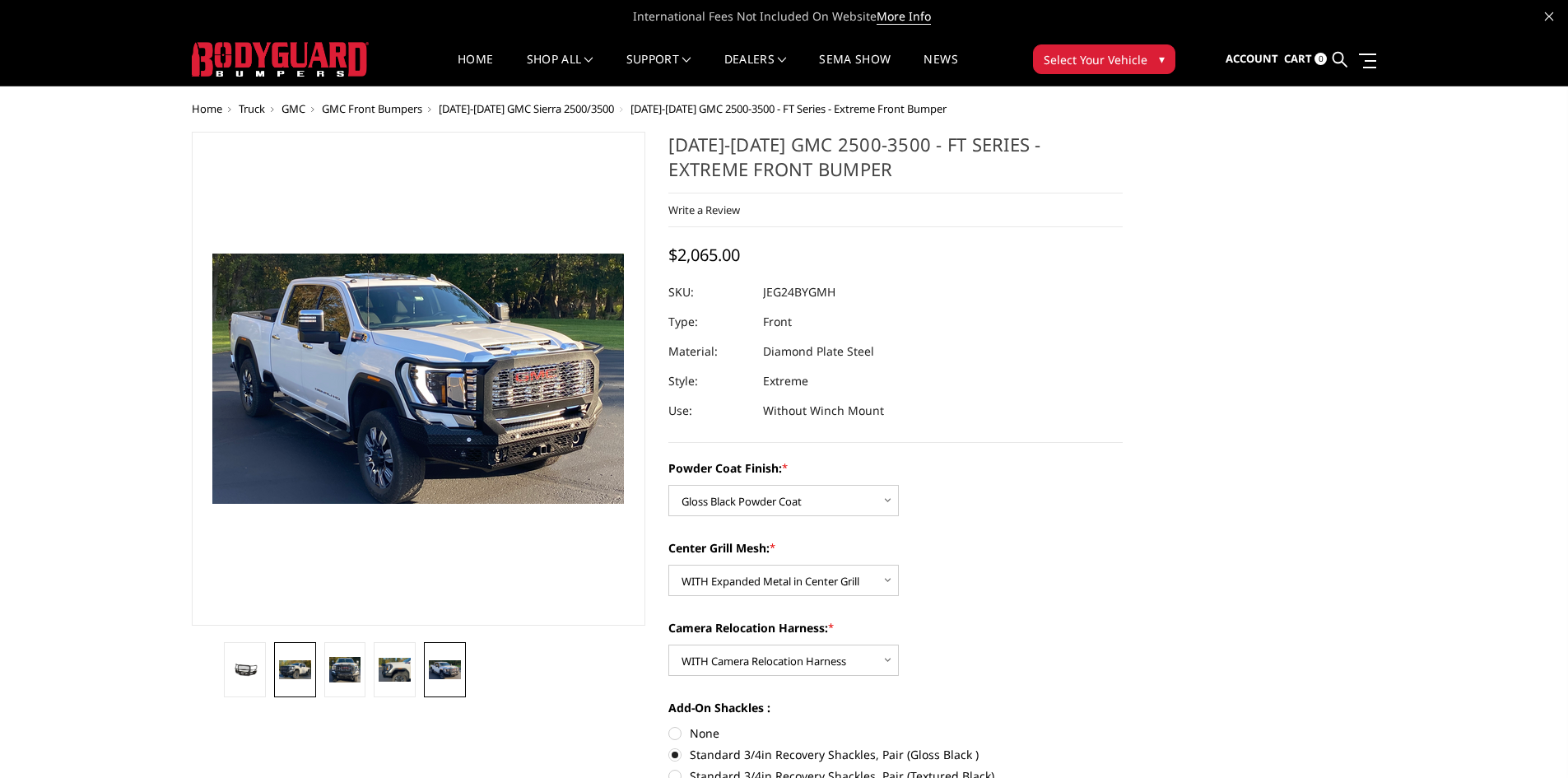
click at [294, 674] on img at bounding box center [295, 670] width 32 height 18
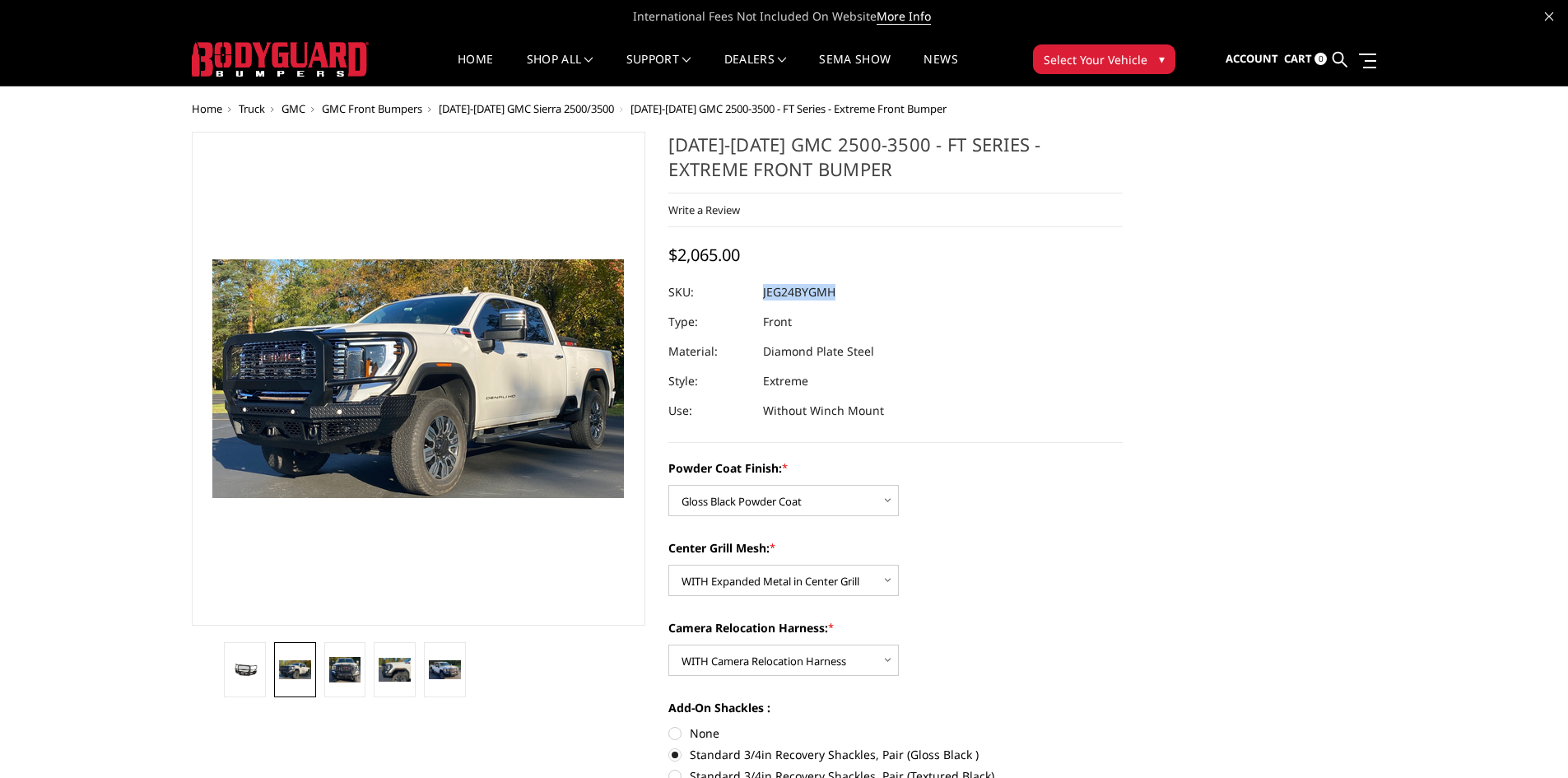
drag, startPoint x: 842, startPoint y: 293, endPoint x: 764, endPoint y: 291, distance: 78.0
click at [764, 291] on dl "SKU: JEG24BYGMH UPC: Type: Front Material: Diamond Plate Steel Style: Extreme U…" at bounding box center [895, 351] width 455 height 148
copy dl "JEG24BYGMH UPC:"
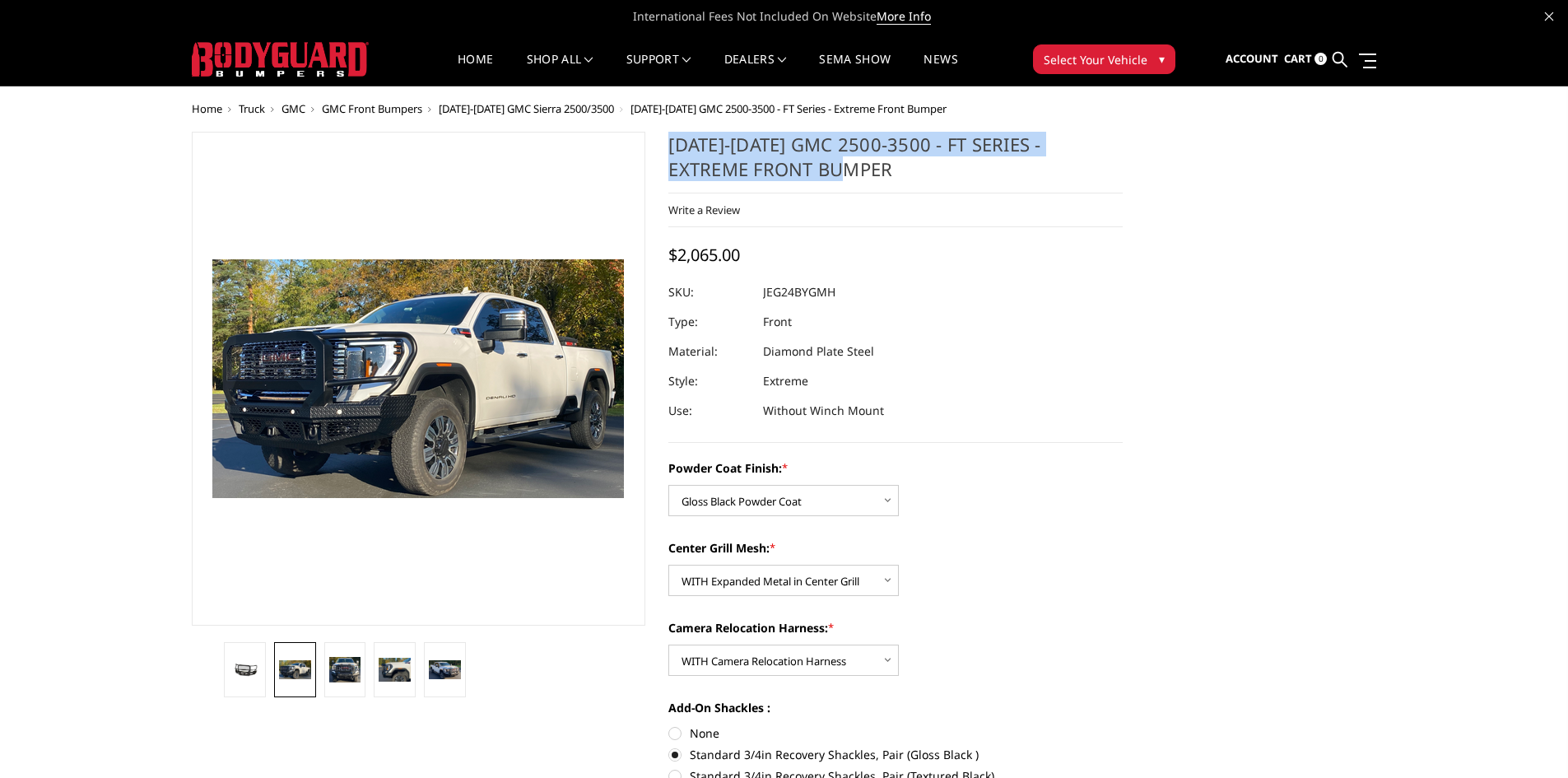
drag, startPoint x: 665, startPoint y: 145, endPoint x: 1110, endPoint y: 166, distance: 445.5
click at [1110, 166] on section "2024-2025 GMC 2500-3500 - FT Series - Extreme Front Bumper Write a Review Write…" at bounding box center [896, 539] width 477 height 815
copy h1 "2024-2025 GMC 2500-3500 - FT Series - Extreme Front Bumper"
drag, startPoint x: 679, startPoint y: 502, endPoint x: 748, endPoint y: 501, distance: 69.0
click at [748, 501] on select "Choose Options Bare Metal Gloss Black Powder Coat Textured Black Powder Coat" at bounding box center [783, 500] width 230 height 31
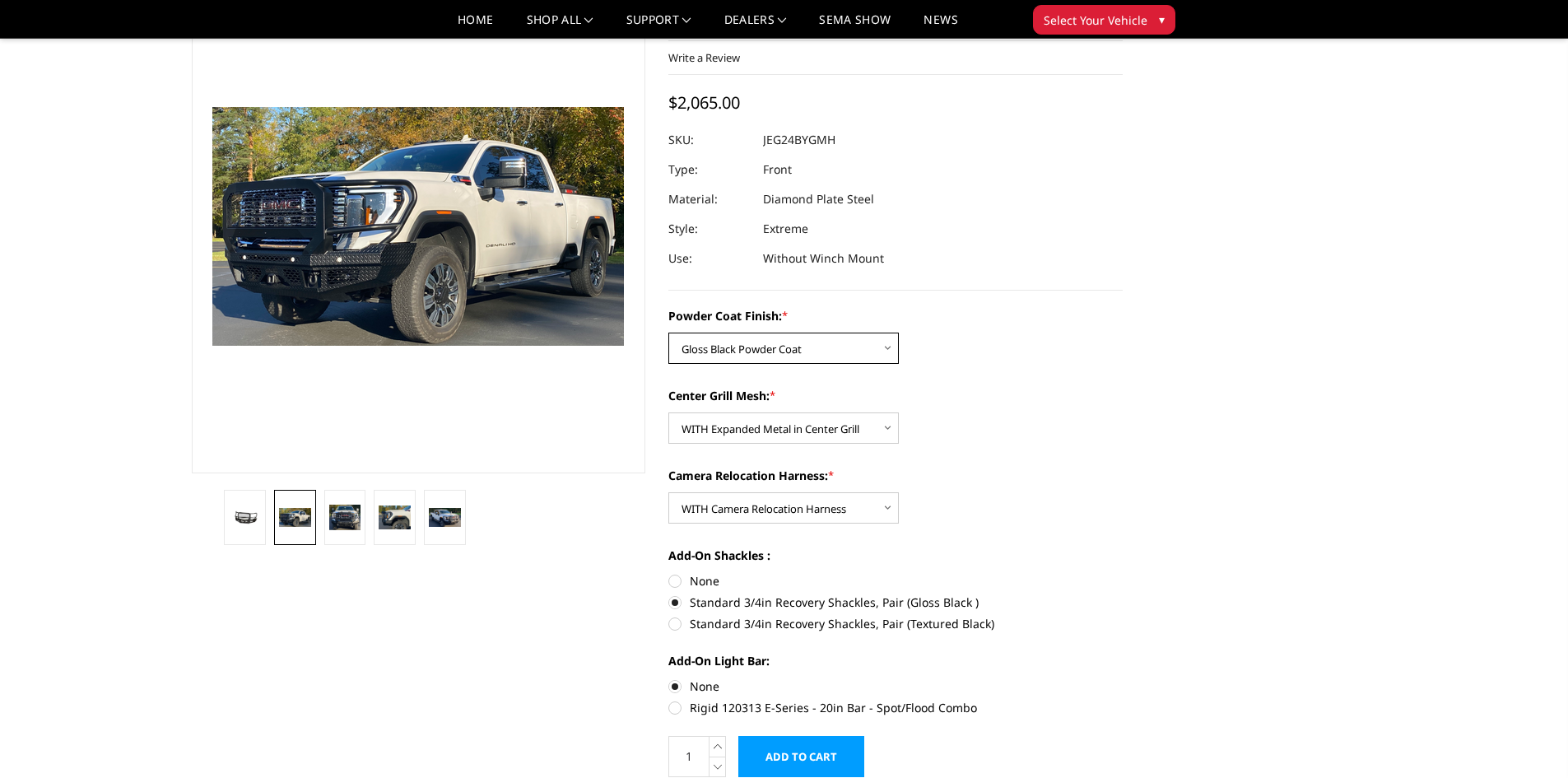
scroll to position [165, 0]
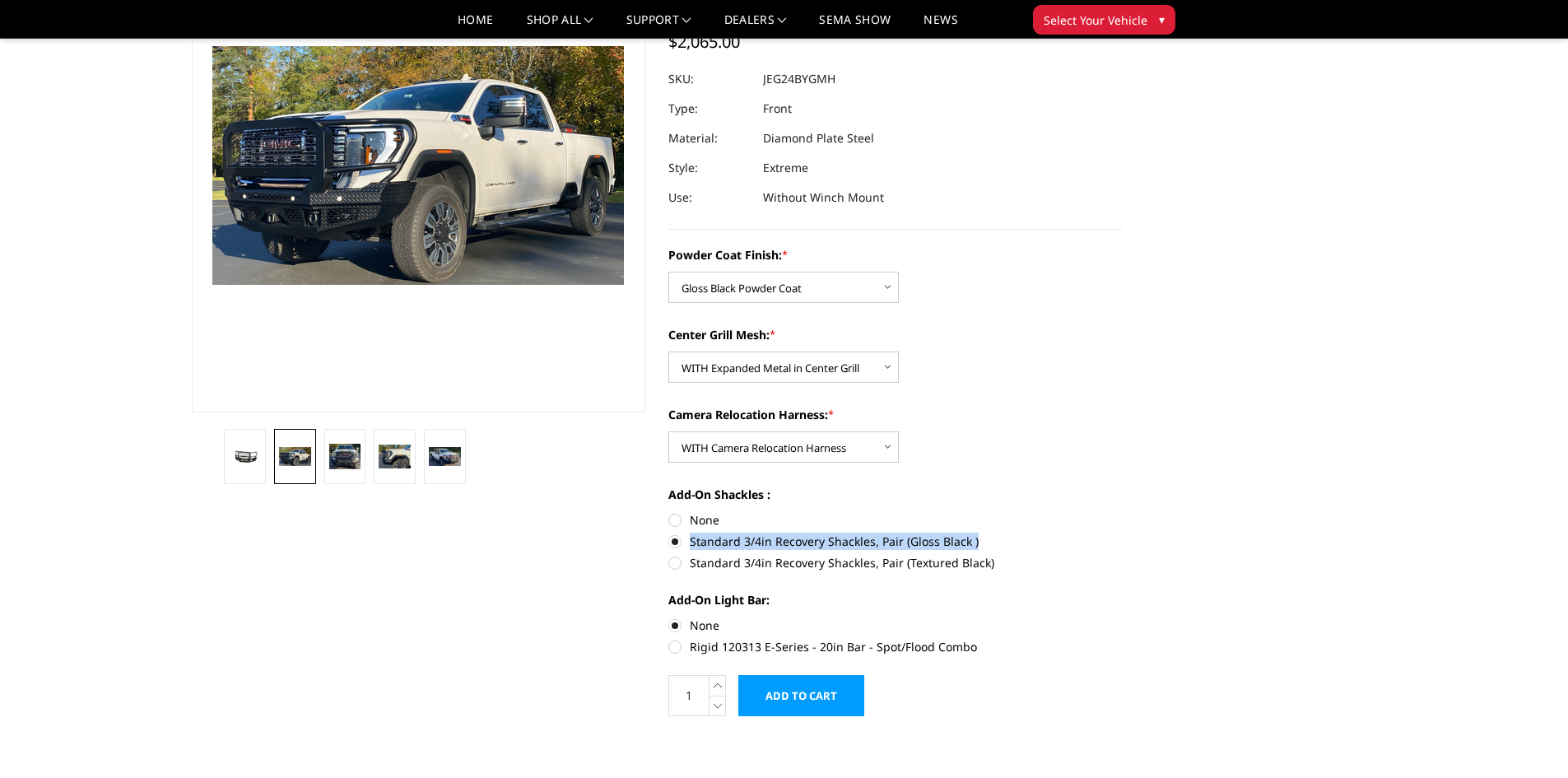
drag, startPoint x: 987, startPoint y: 534, endPoint x: 692, endPoint y: 544, distance: 295.2
click at [692, 544] on label "Standard 3/4in Recovery Shackles, Pair (Gloss Black )" at bounding box center [895, 541] width 455 height 18
copy label "Standard 3/4in Recovery Shackles, Pair (Gloss Black )"
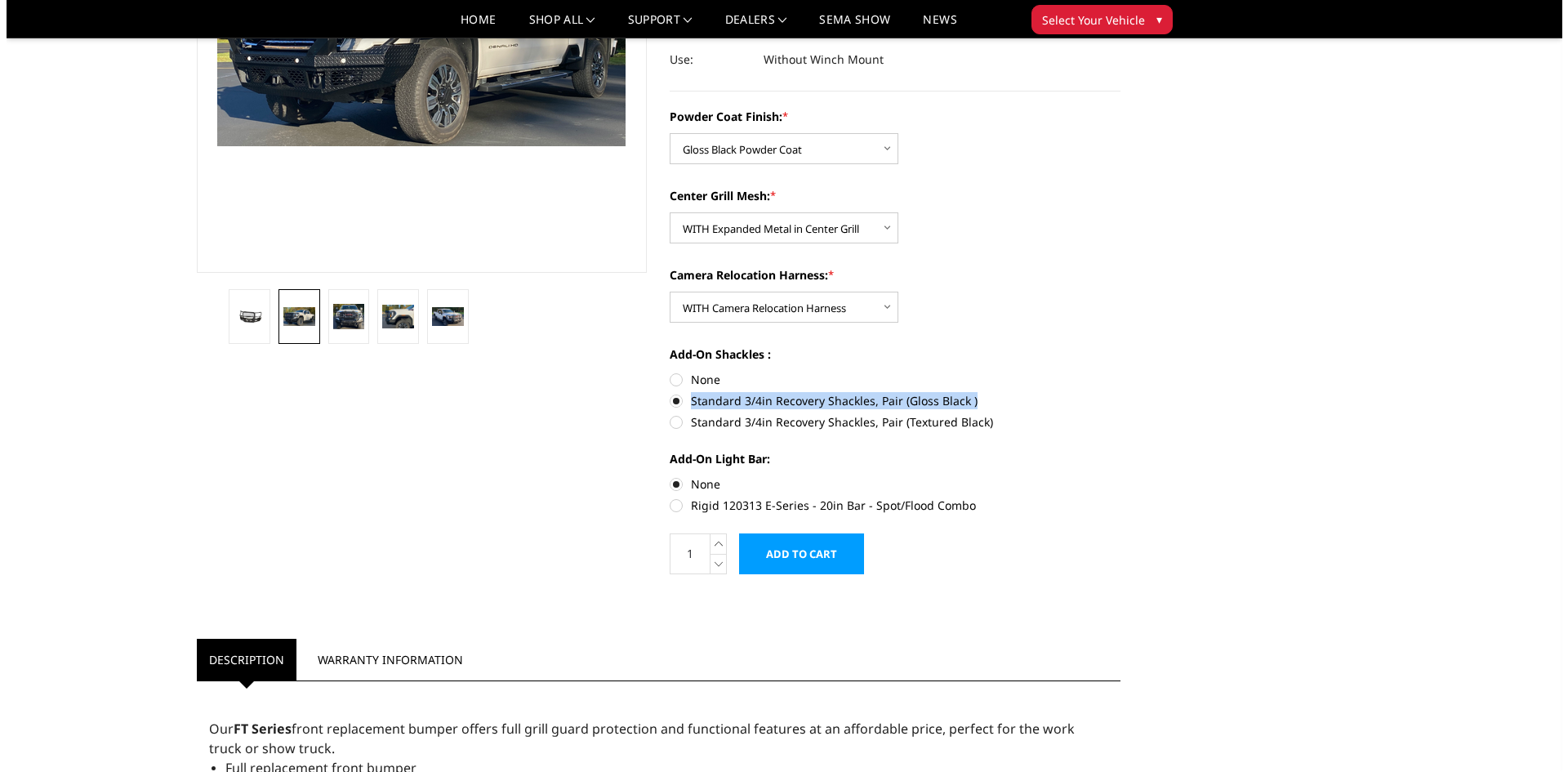
scroll to position [327, 0]
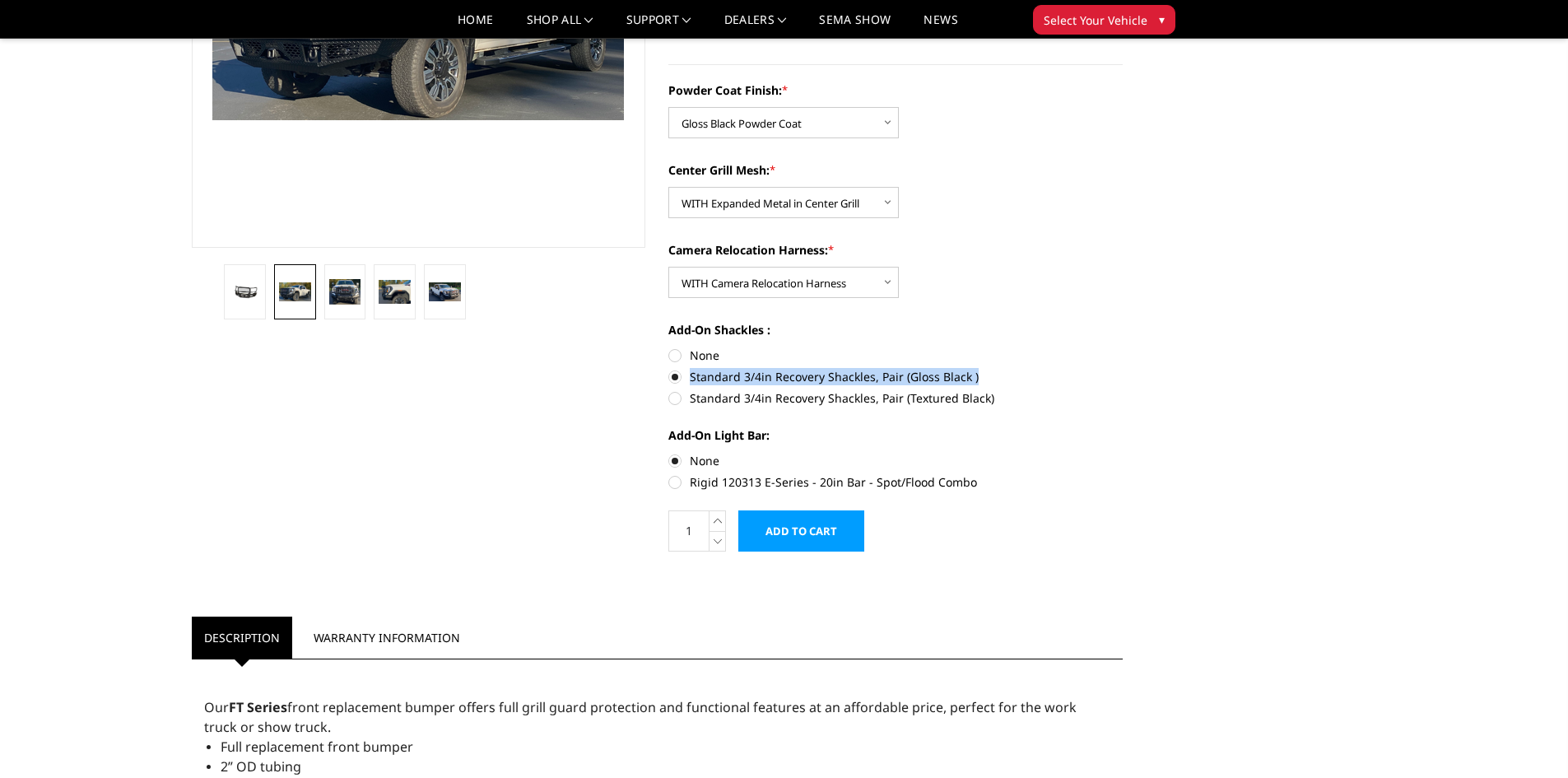
click at [802, 536] on input "Add to Cart" at bounding box center [802, 530] width 126 height 41
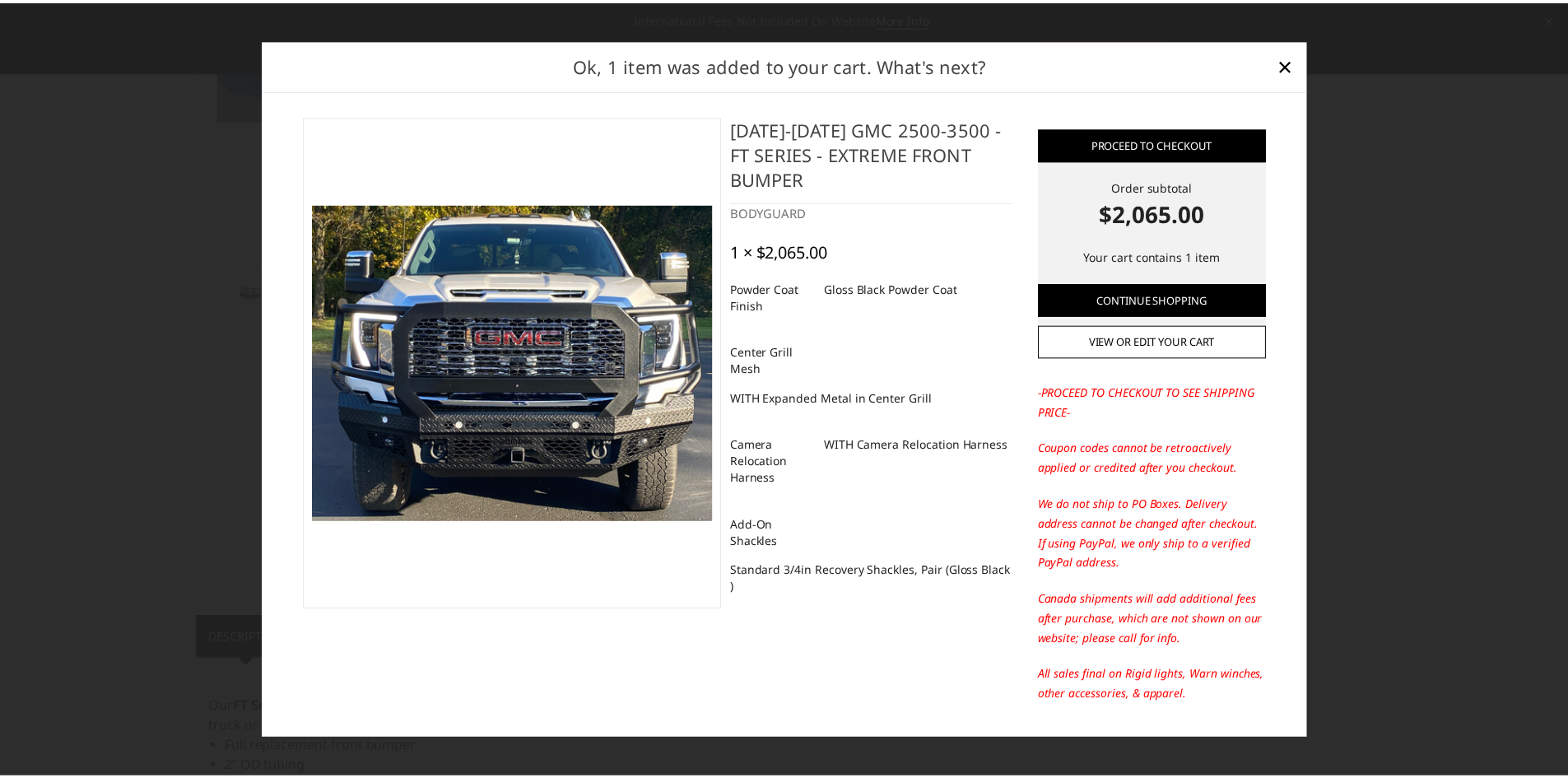
scroll to position [0, 0]
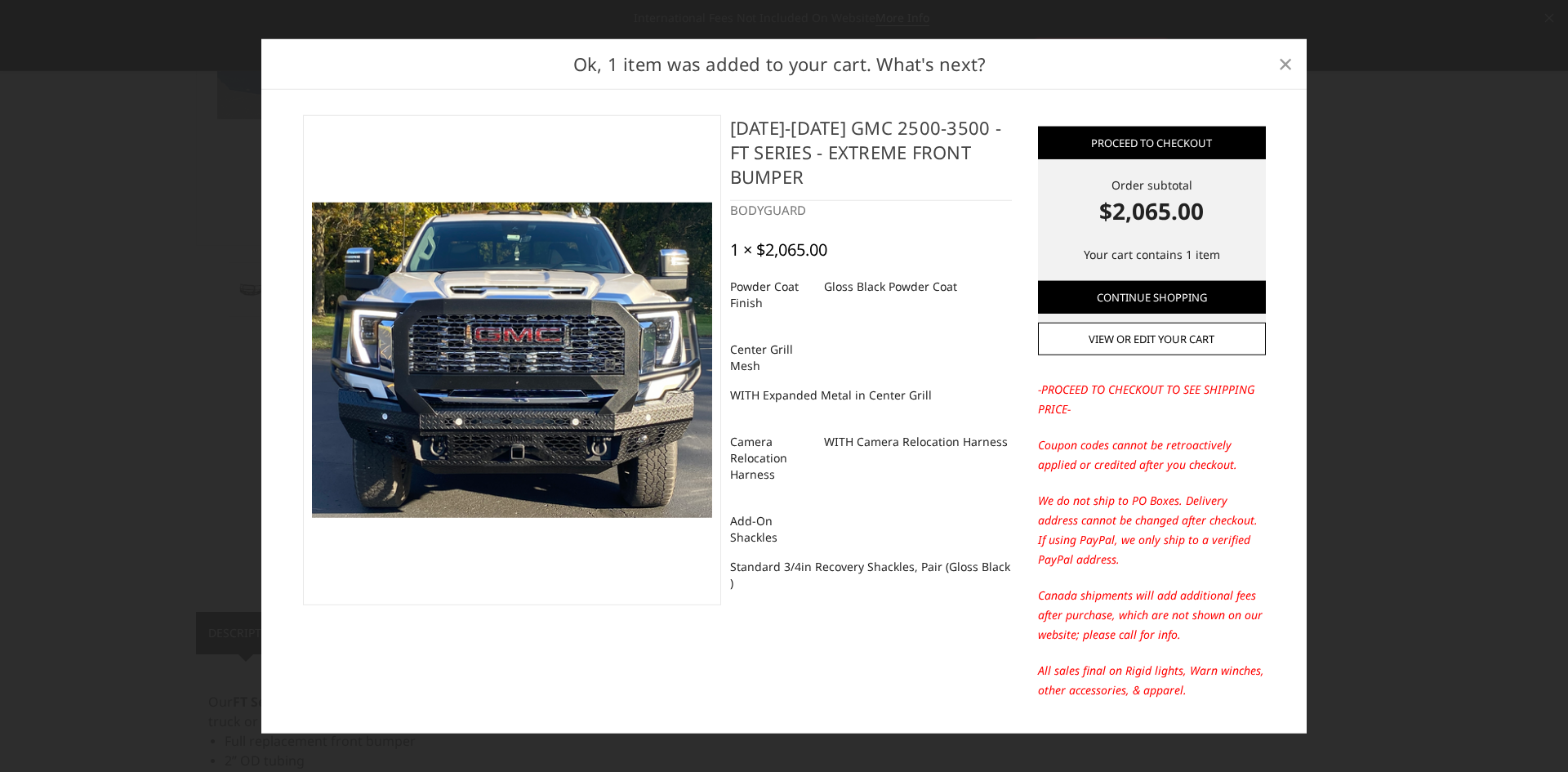
click at [1280, 67] on span "×" at bounding box center [1285, 63] width 15 height 35
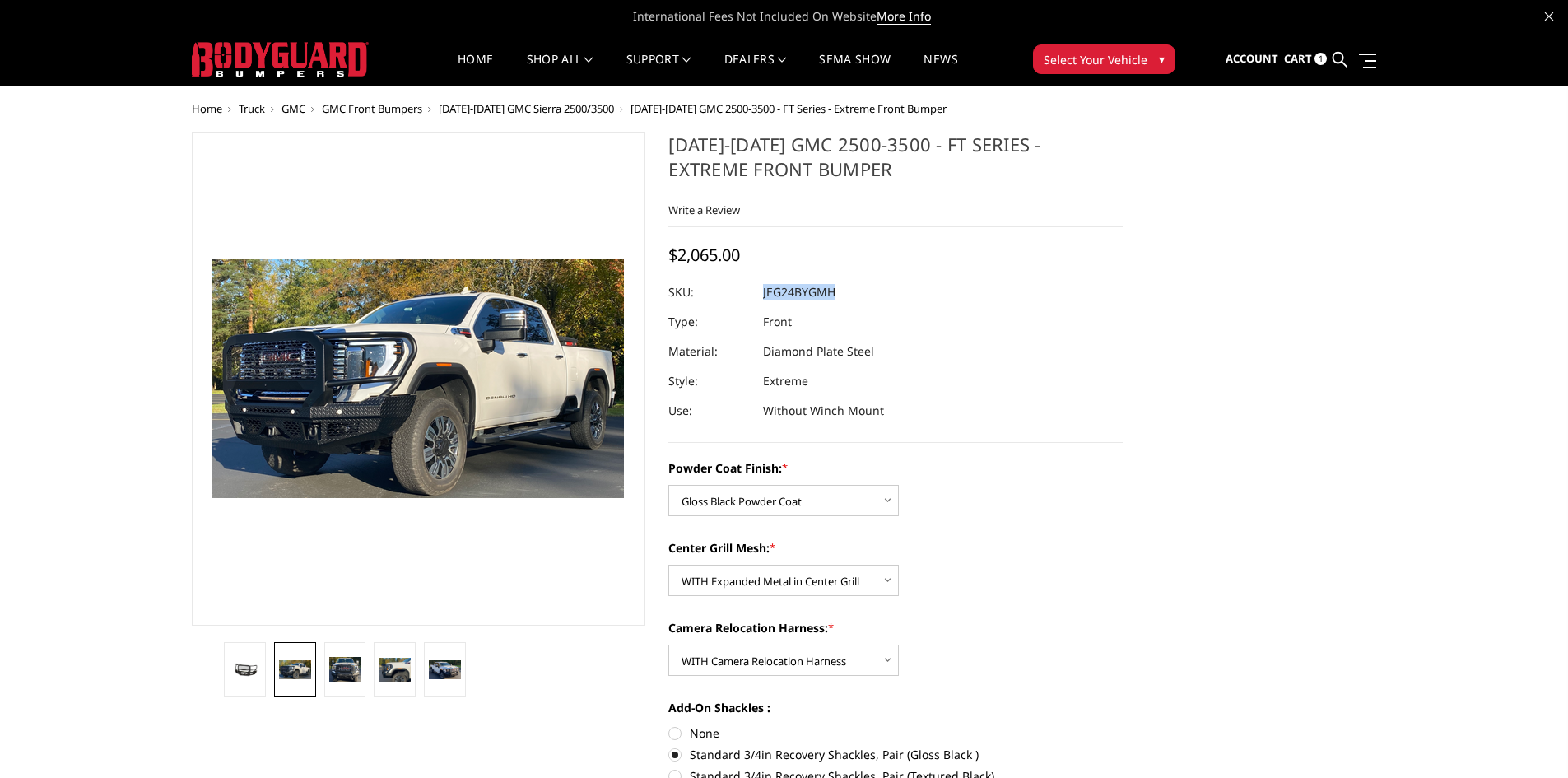
drag, startPoint x: 842, startPoint y: 297, endPoint x: 766, endPoint y: 295, distance: 76.0
click at [764, 295] on dl "SKU: JEG24BYGMH UPC: Type: Front Material: Diamond Plate Steel Style: Extreme U…" at bounding box center [895, 351] width 455 height 148
copy dl "JEG24BYGMH UPC:"
